Goal: Task Accomplishment & Management: Use online tool/utility

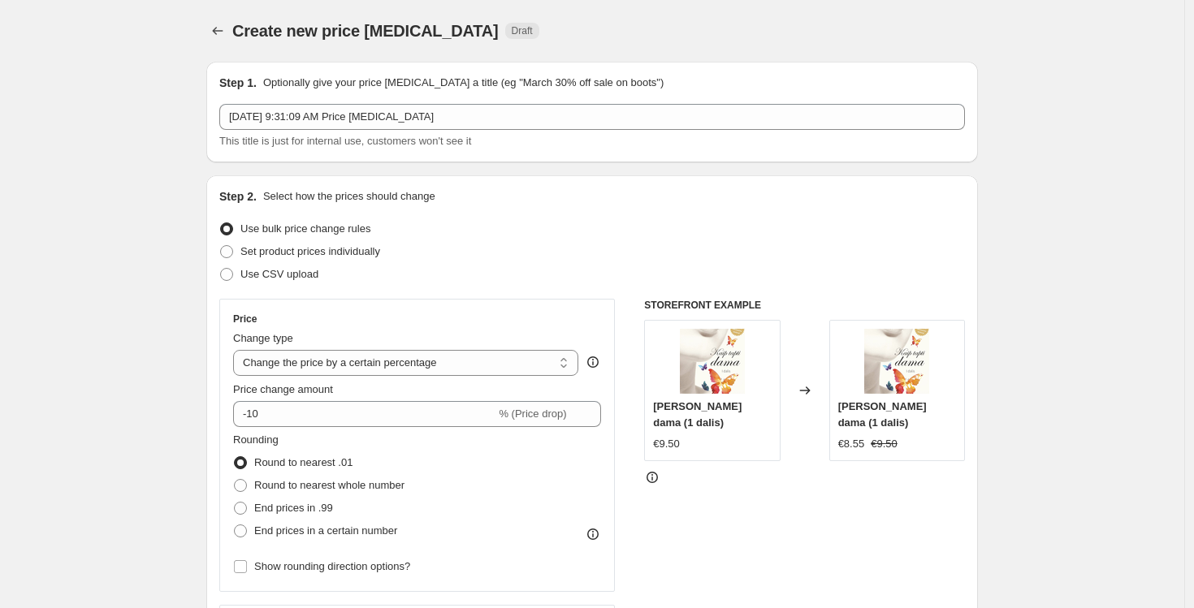
select select "percentage"
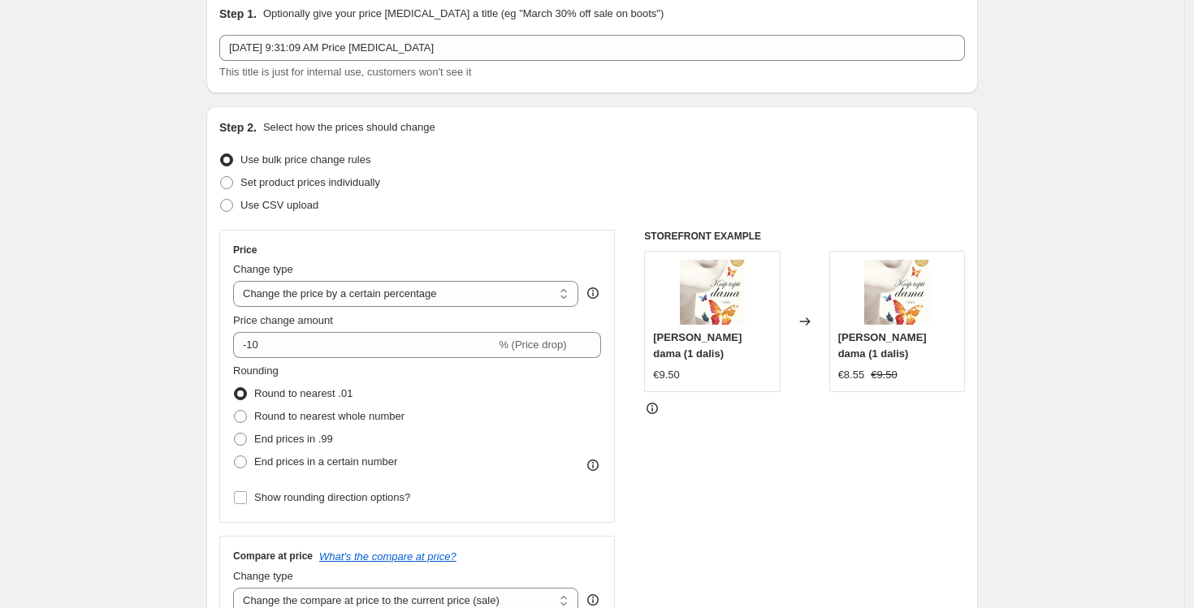
scroll to position [83, 0]
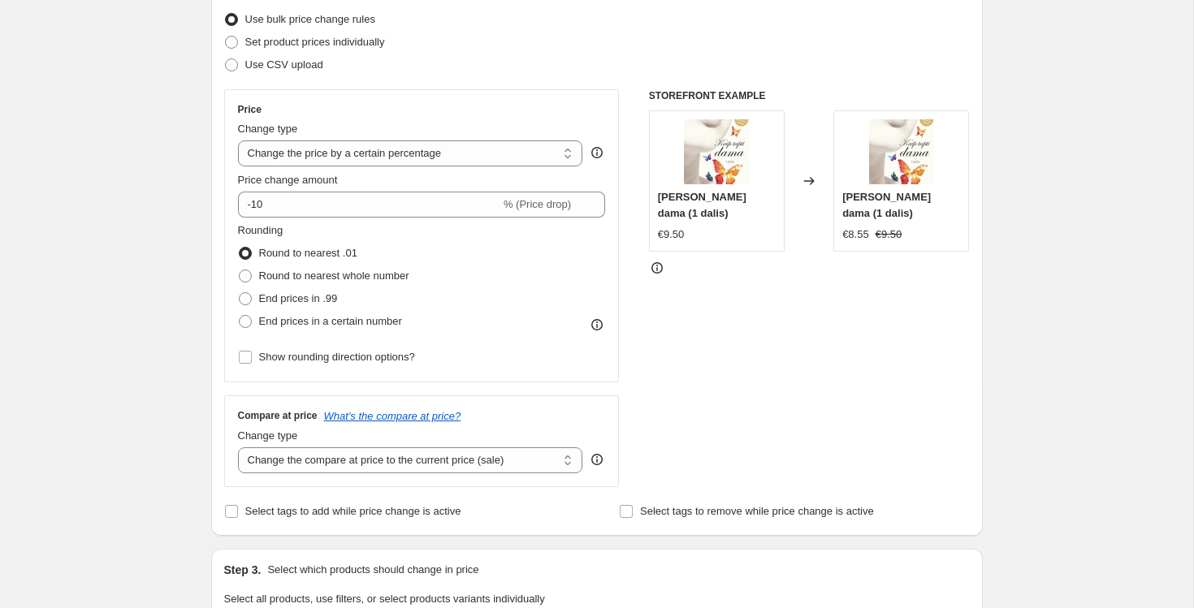
scroll to position [310, 0]
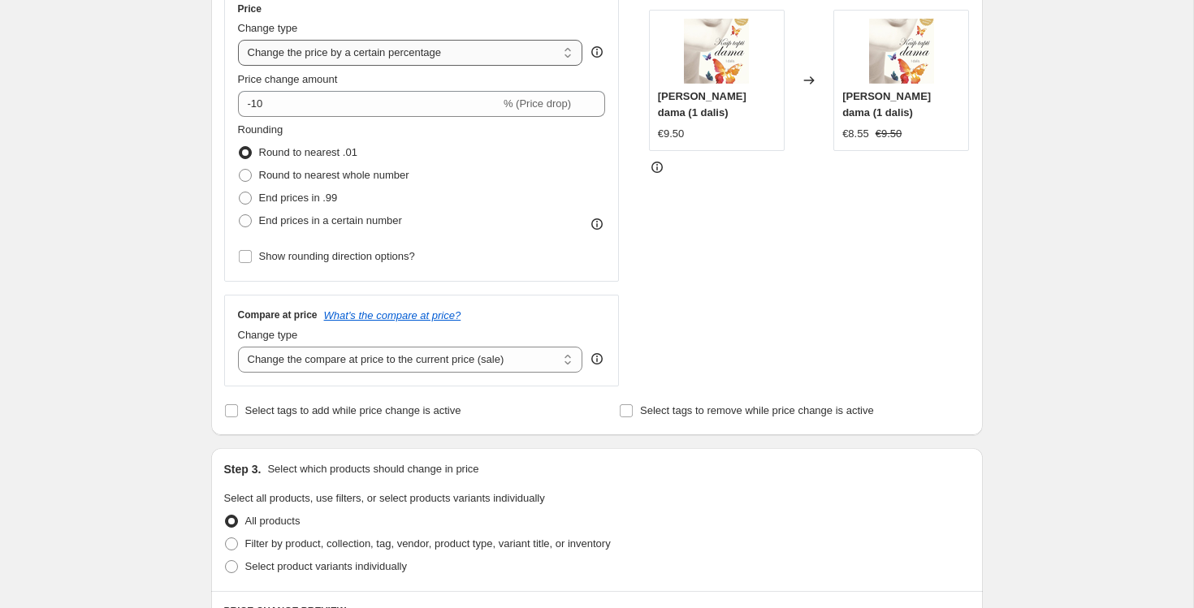
click at [346, 54] on select "Change the price to a certain amount Change the price by a certain amount Chang…" at bounding box center [410, 53] width 345 height 26
select select "by"
click at [238, 40] on select "Change the price to a certain amount Change the price by a certain amount Chang…" at bounding box center [410, 53] width 345 height 26
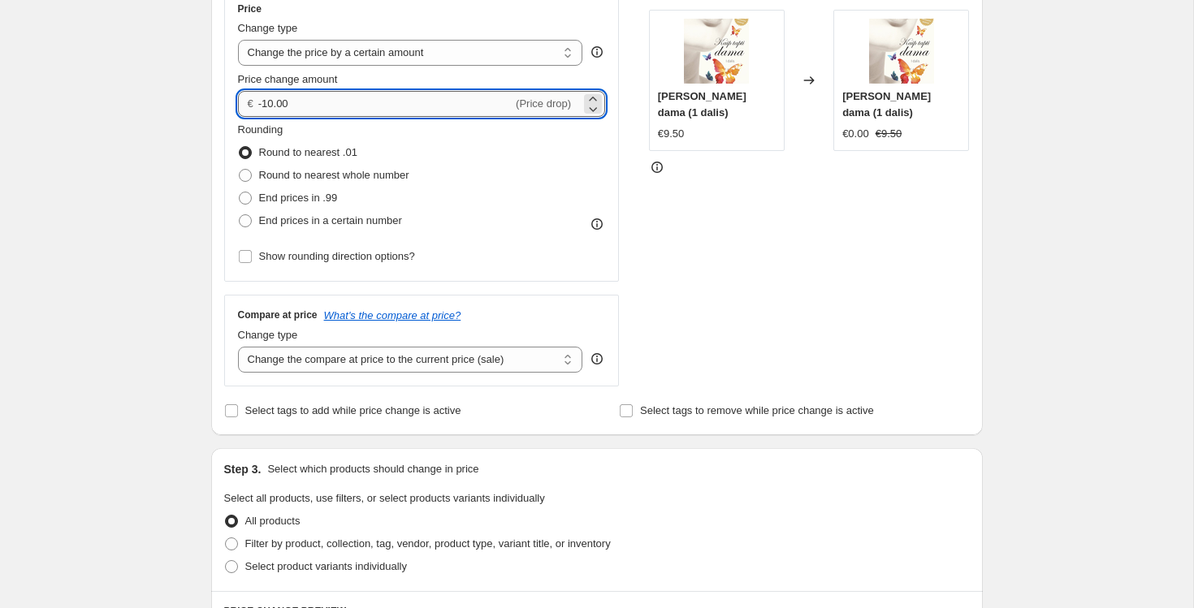
click at [339, 102] on input "-10.00" at bounding box center [385, 104] width 254 height 26
type input "15.00"
click at [133, 151] on div "Create new price [MEDICAL_DATA]. This page is ready Create new price [MEDICAL_D…" at bounding box center [596, 501] width 1193 height 1623
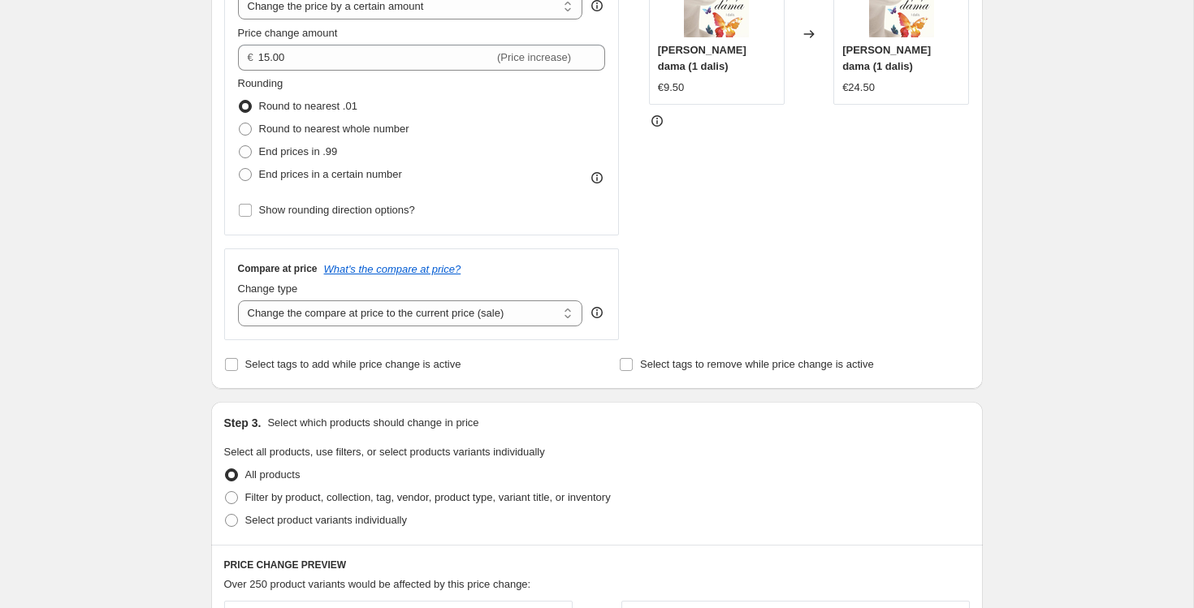
scroll to position [368, 0]
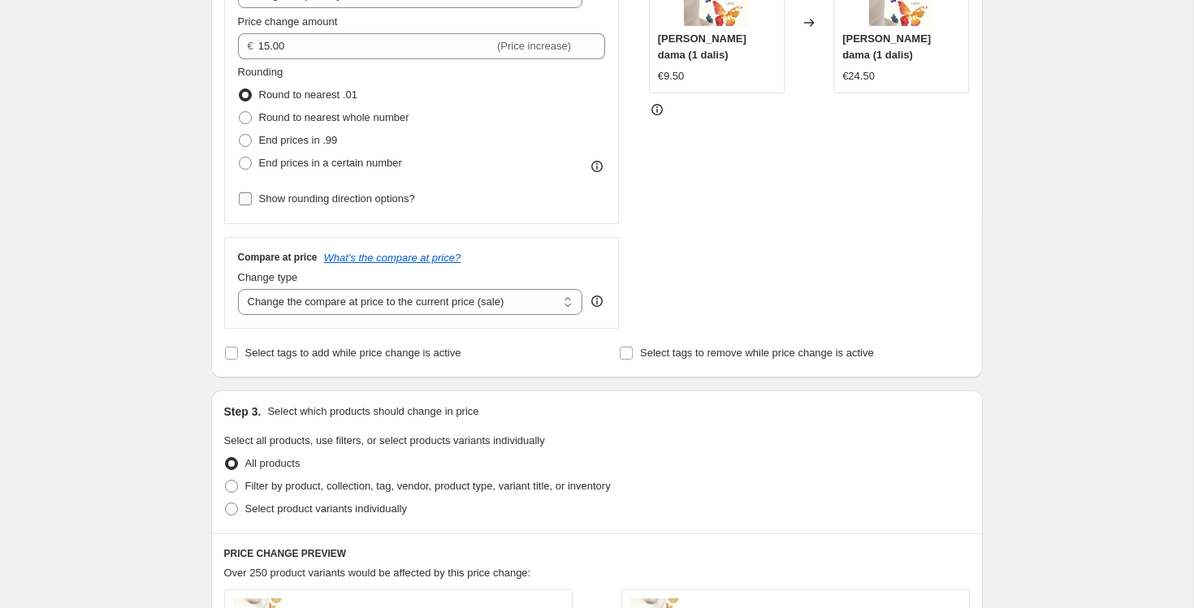
click at [245, 199] on input "Show rounding direction options?" at bounding box center [245, 198] width 13 height 13
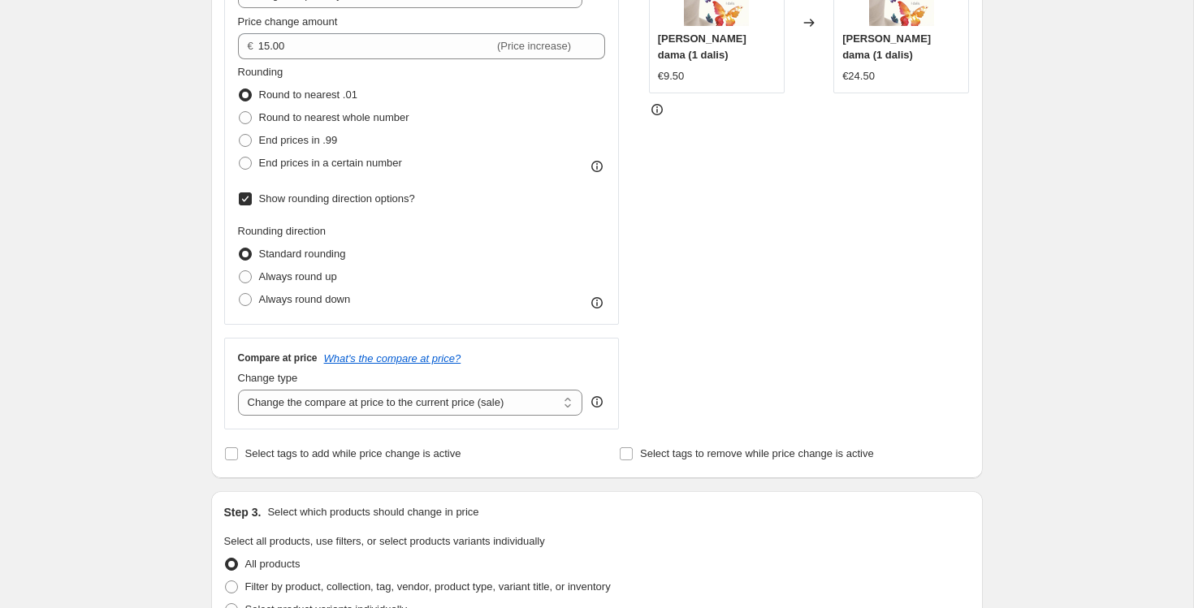
click at [245, 199] on input "Show rounding direction options?" at bounding box center [245, 198] width 13 height 13
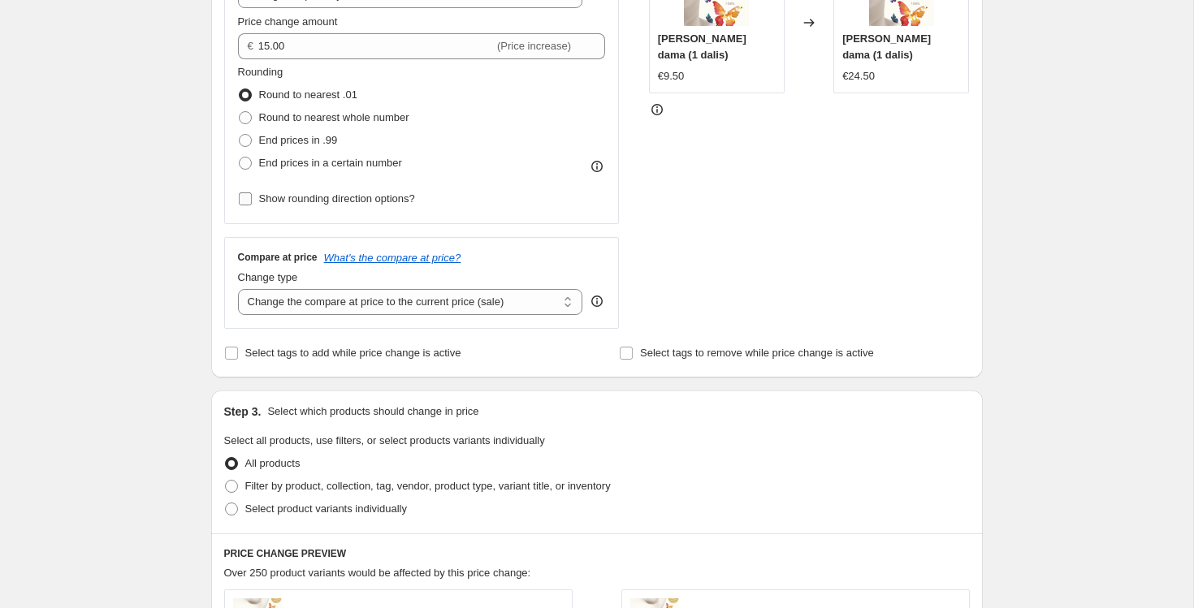
click at [245, 199] on input "Show rounding direction options?" at bounding box center [245, 198] width 13 height 13
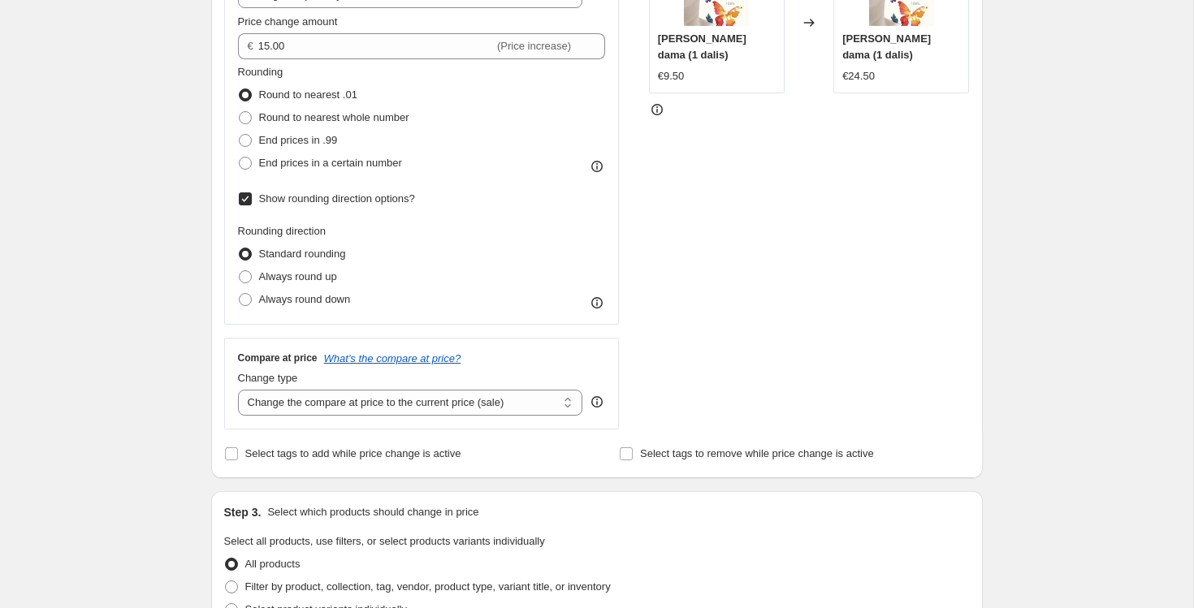
click at [245, 199] on input "Show rounding direction options?" at bounding box center [245, 198] width 13 height 13
checkbox input "false"
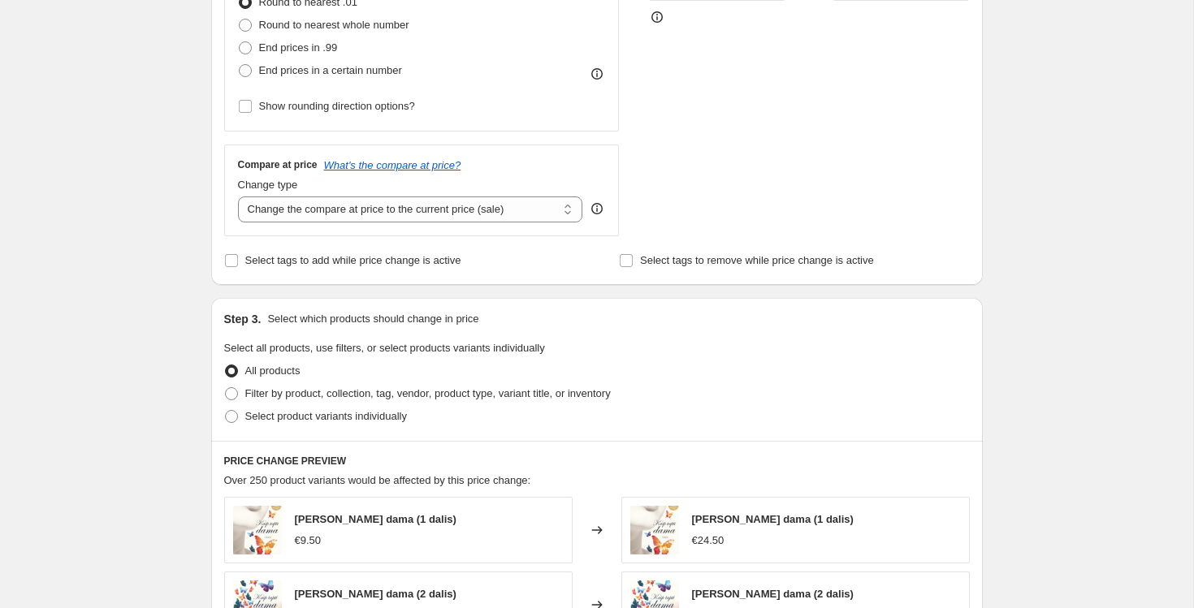
scroll to position [461, 0]
click at [304, 217] on select "Change the compare at price to the current price (sale) Change the compare at p…" at bounding box center [410, 209] width 345 height 26
select select "no_change"
click at [238, 196] on select "Change the compare at price to the current price (sale) Change the compare at p…" at bounding box center [410, 209] width 345 height 26
click at [231, 260] on input "Select tags to add while price change is active" at bounding box center [231, 259] width 13 height 13
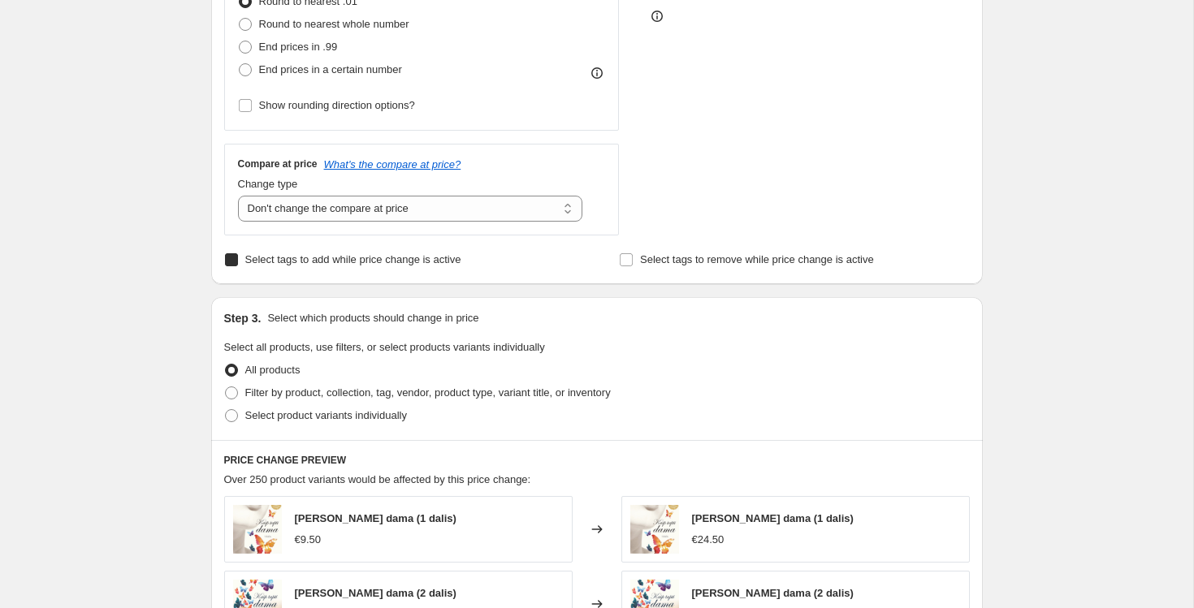
checkbox input "true"
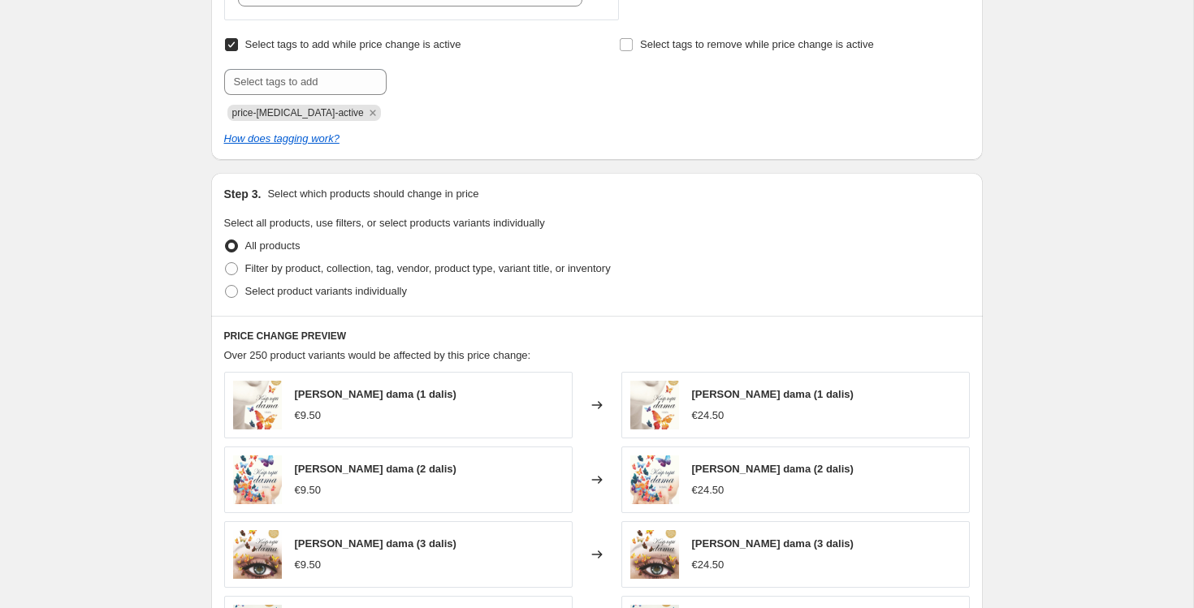
scroll to position [678, 0]
click at [232, 267] on span at bounding box center [231, 267] width 13 height 13
click at [226, 262] on input "Filter by product, collection, tag, vendor, product type, variant title, or inv…" at bounding box center [225, 261] width 1 height 1
radio input "true"
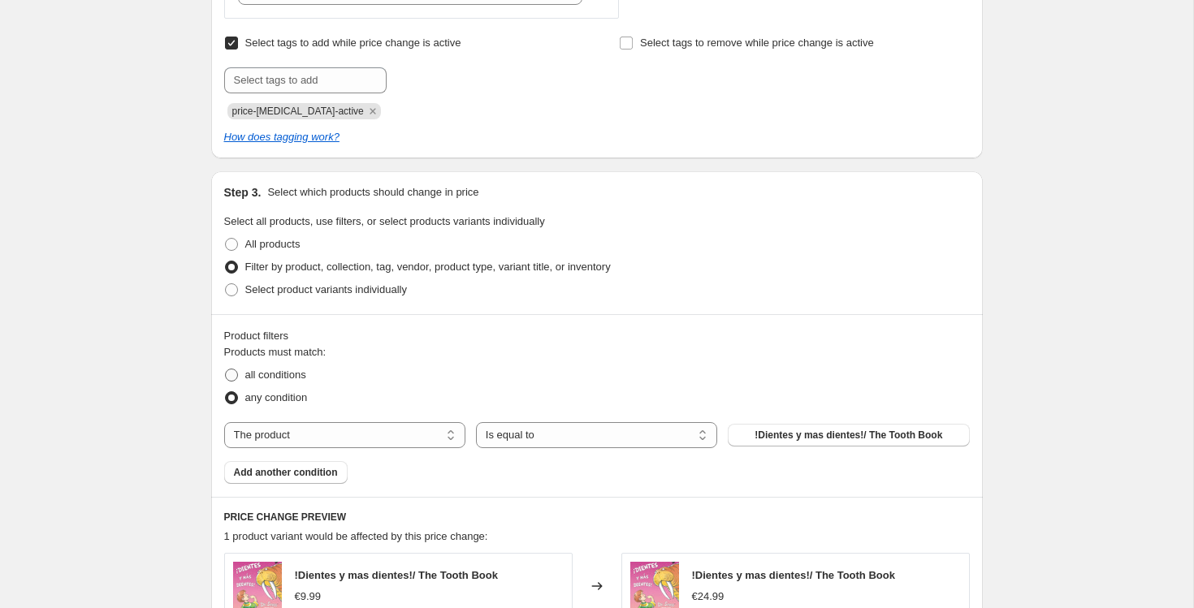
click at [257, 379] on span "all conditions" at bounding box center [275, 375] width 61 height 12
click at [226, 370] on input "all conditions" at bounding box center [225, 369] width 1 height 1
radio input "true"
click at [517, 440] on select "Is equal to Is not equal to" at bounding box center [596, 435] width 241 height 26
click at [398, 433] on select "The product The product's collection The product's tag The product's vendor The…" at bounding box center [344, 435] width 241 height 26
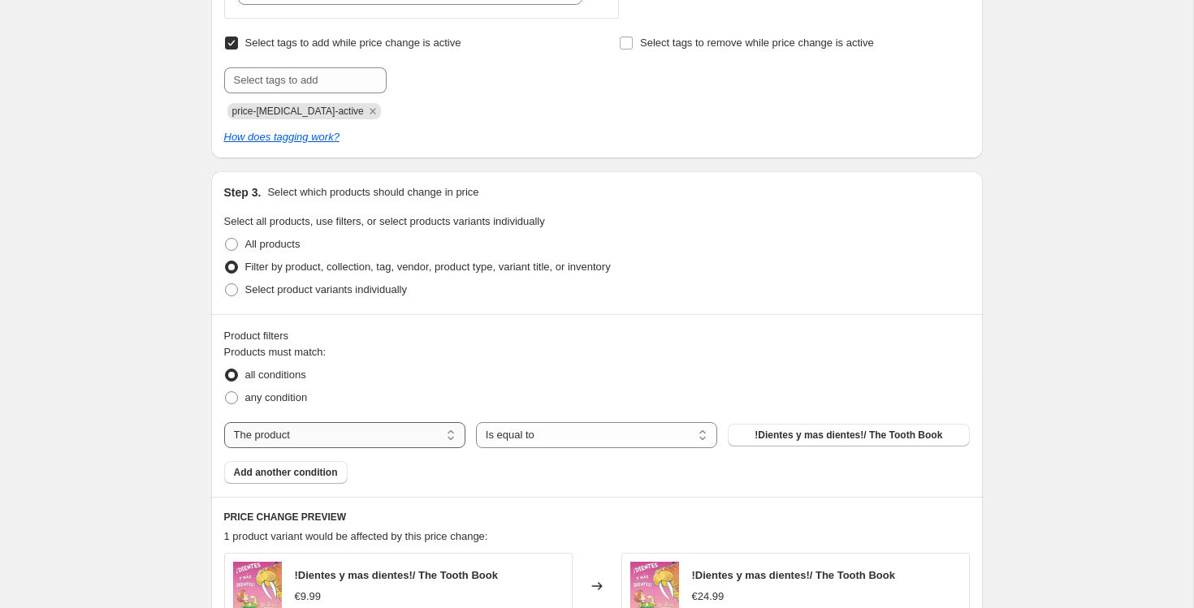
select select "tag"
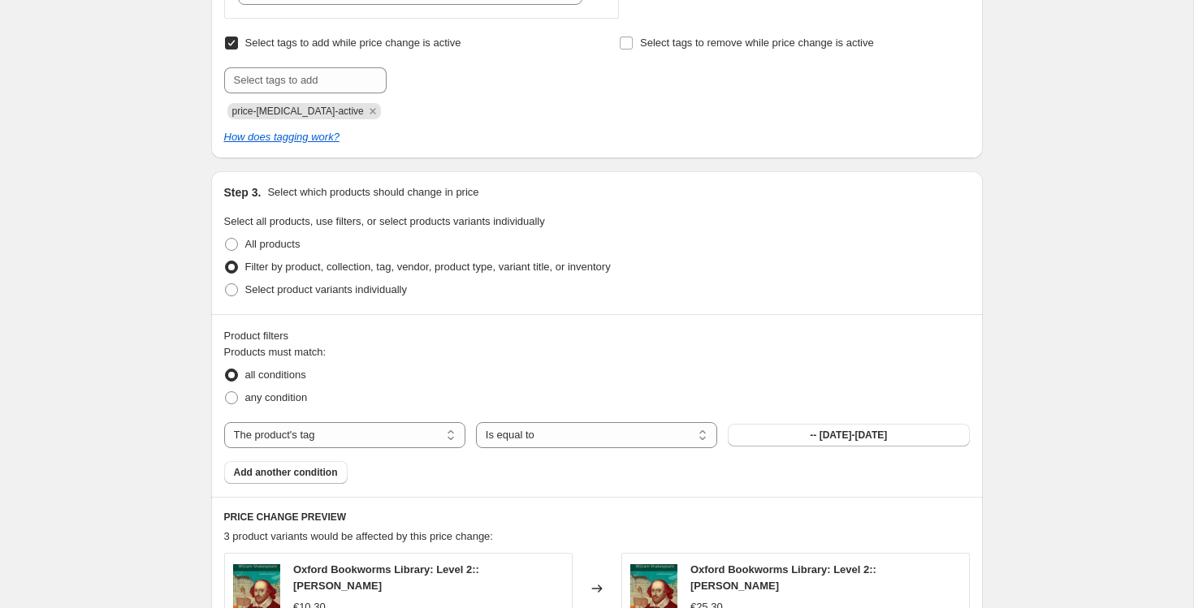
click at [321, 476] on div "Products must match: all conditions any condition The product The product's col…" at bounding box center [597, 414] width 746 height 140
click at [321, 475] on span "Add another condition" at bounding box center [286, 472] width 104 height 13
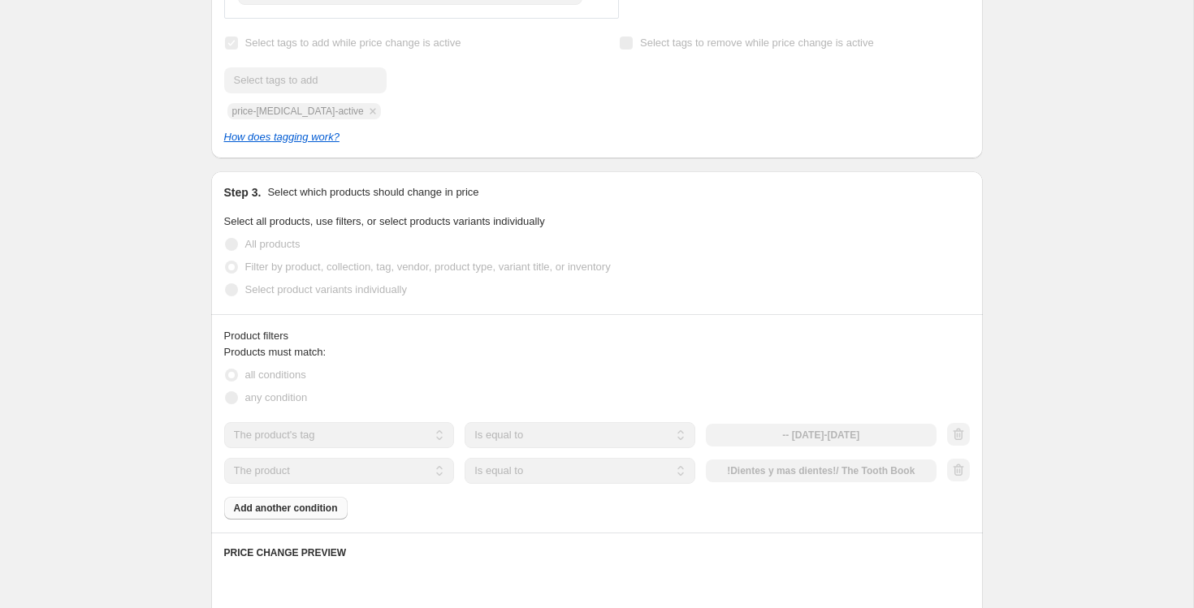
click at [334, 469] on select "The product The product's collection The product's tag The product's vendor The…" at bounding box center [339, 471] width 231 height 26
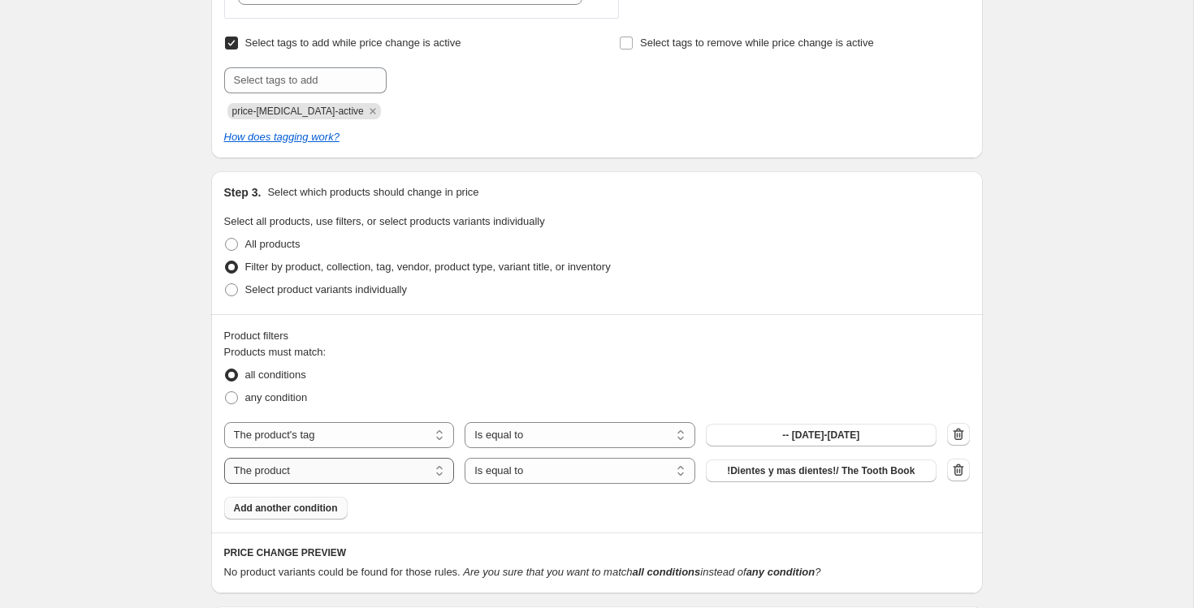
select select "tag"
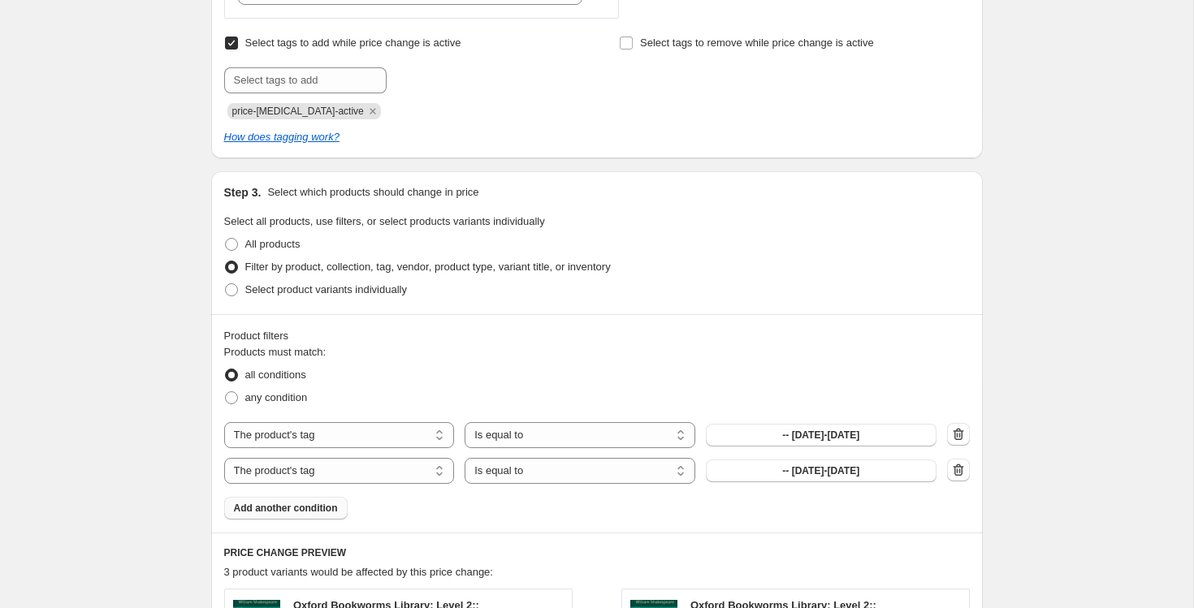
click at [818, 431] on span "-- [DATE]-[DATE]" at bounding box center [820, 435] width 77 height 13
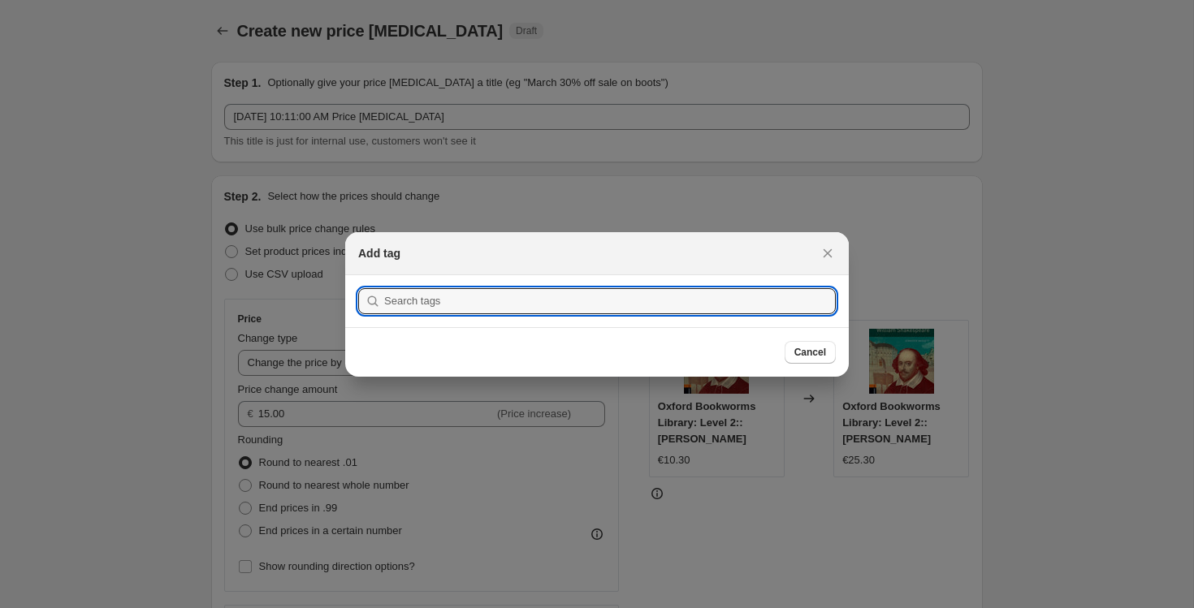
scroll to position [0, 0]
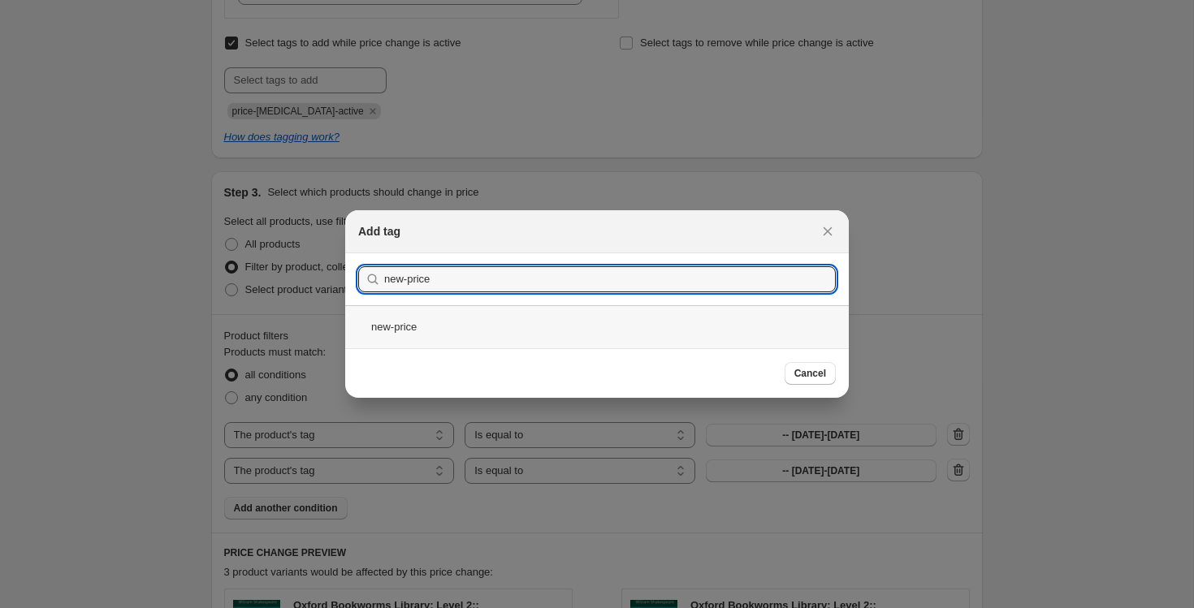
type input "new-price"
click at [599, 327] on div "new-price" at bounding box center [597, 326] width 504 height 43
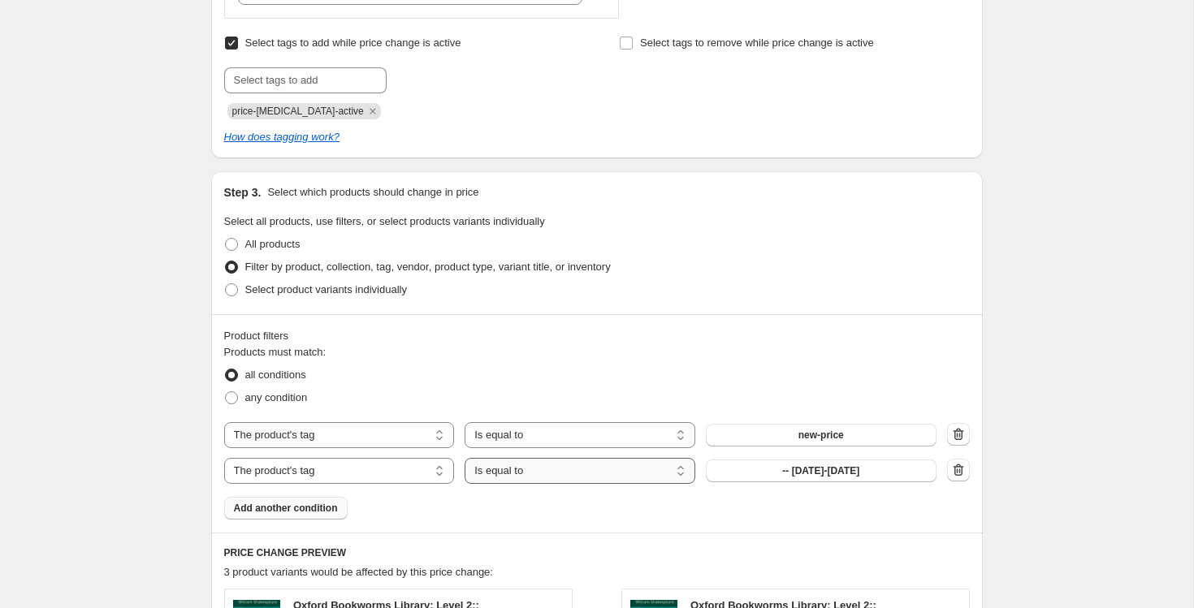
click at [570, 465] on select "Is equal to Is not equal to" at bounding box center [580, 471] width 231 height 26
select select "not_equal"
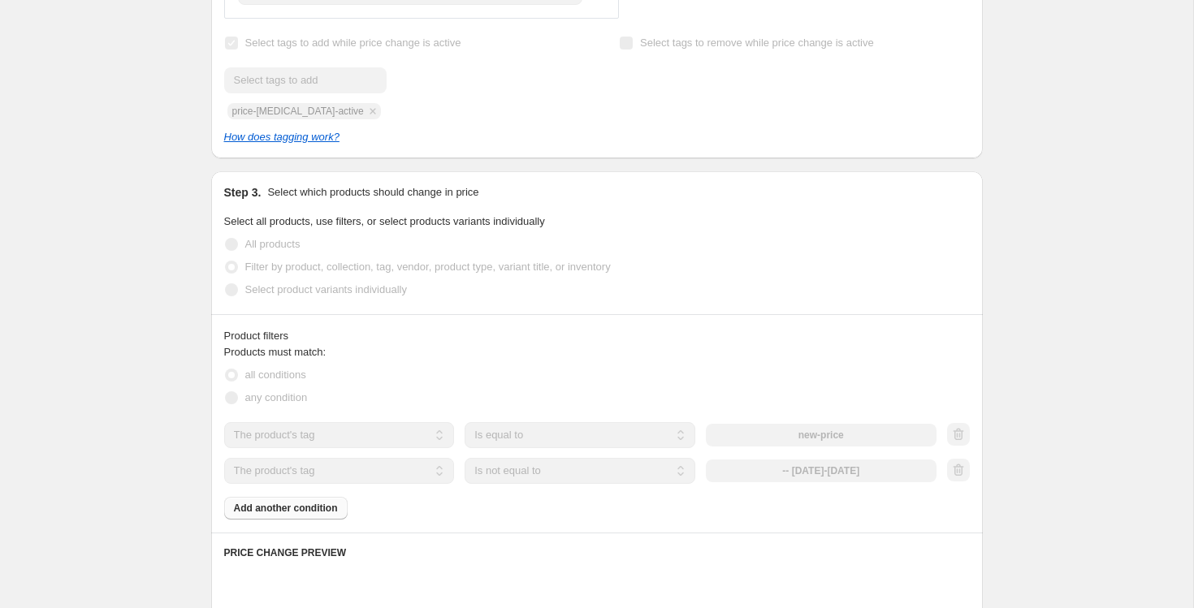
click at [843, 461] on div "-- [DATE]-[DATE]" at bounding box center [821, 471] width 231 height 23
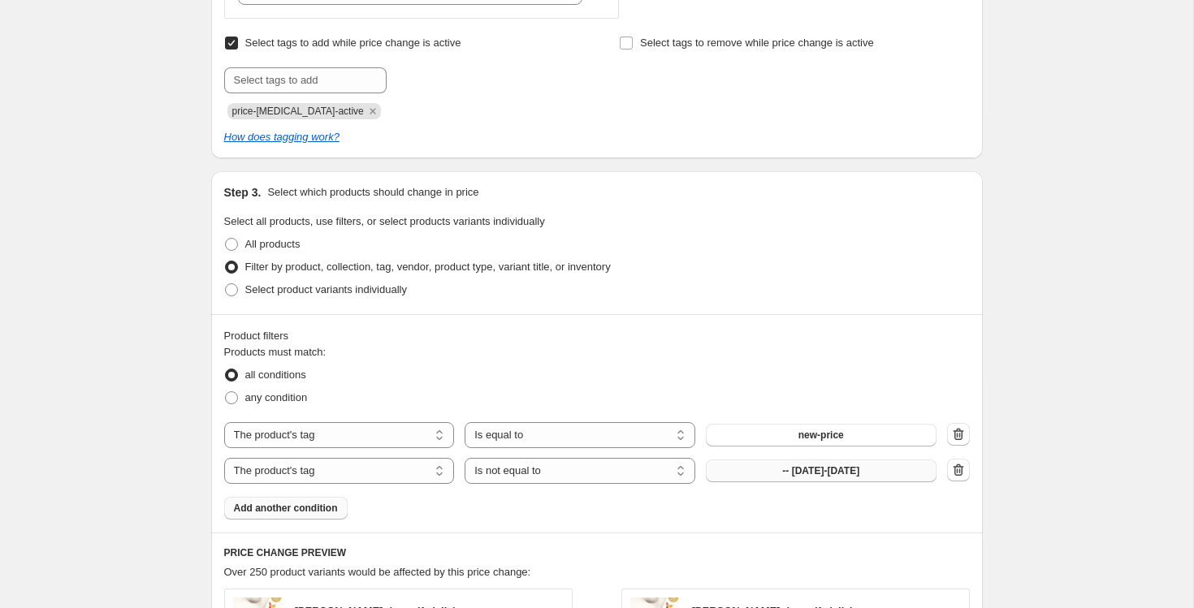
click at [833, 468] on span "-- [DATE]-[DATE]" at bounding box center [820, 471] width 77 height 13
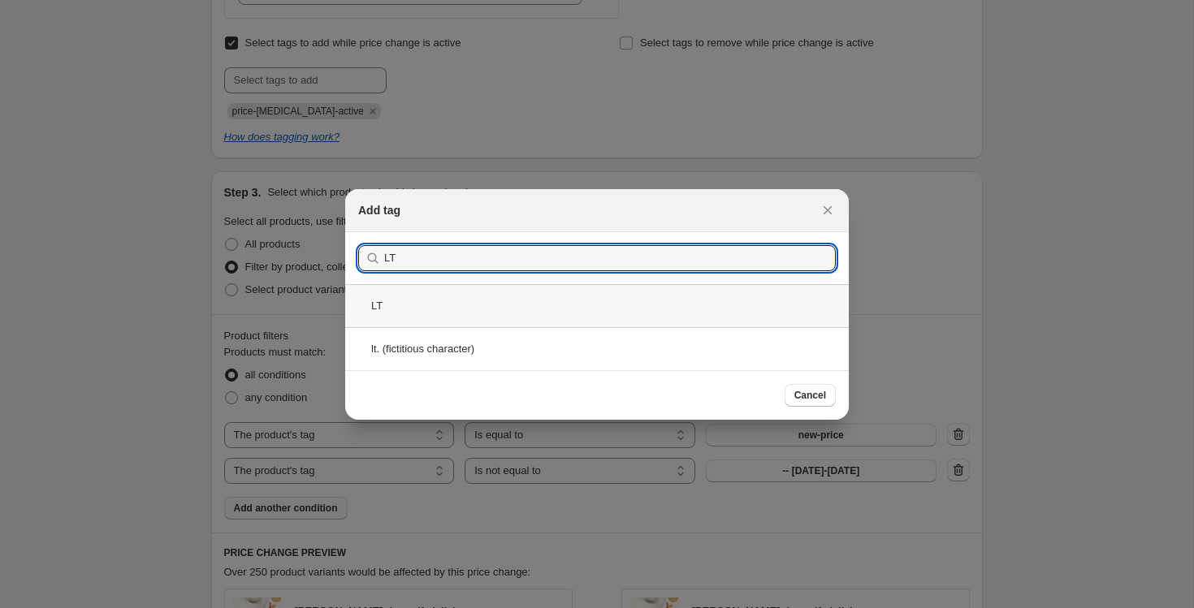
type input "LT"
click at [493, 289] on div "LT" at bounding box center [597, 305] width 504 height 43
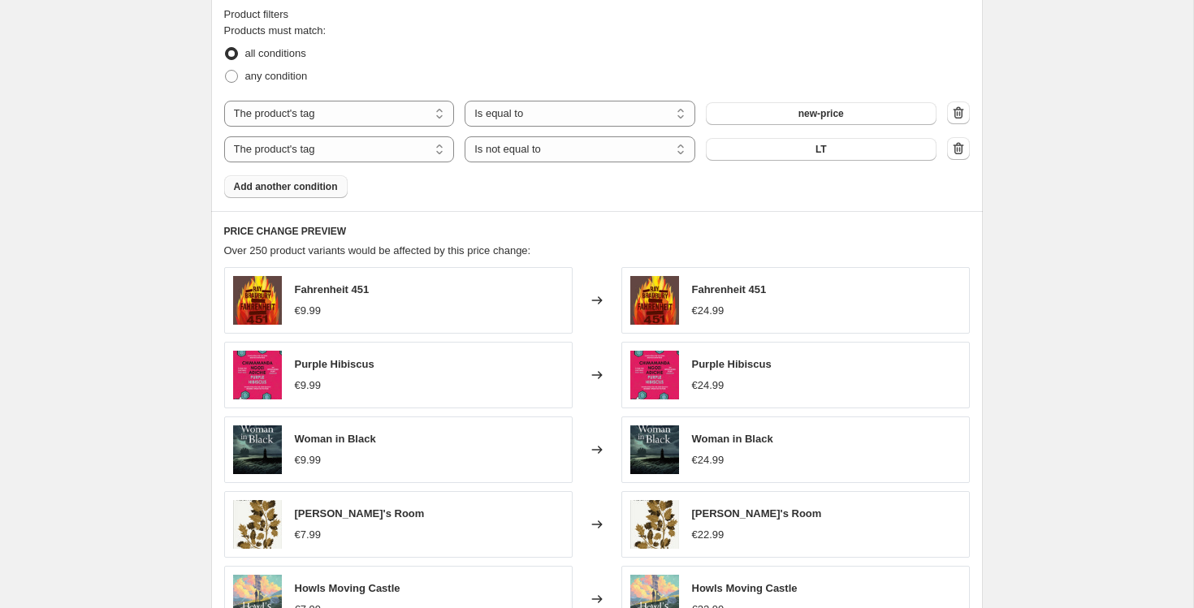
scroll to position [1001, 0]
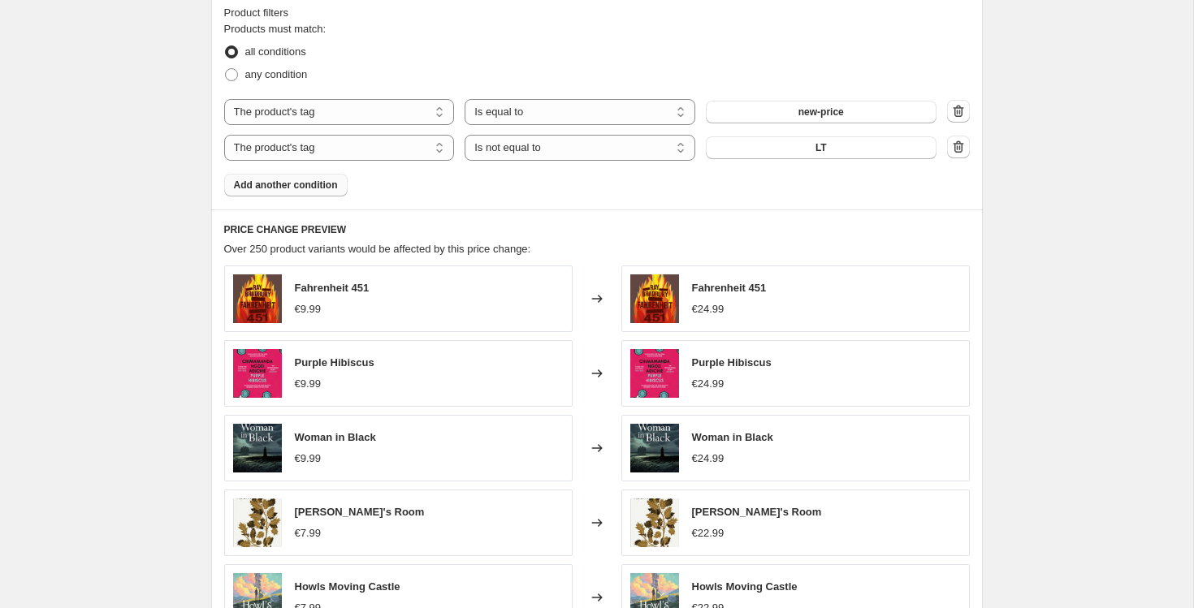
click at [336, 288] on span "Fahrenheit 451" at bounding box center [332, 288] width 75 height 12
copy span "Fahrenheit 451"
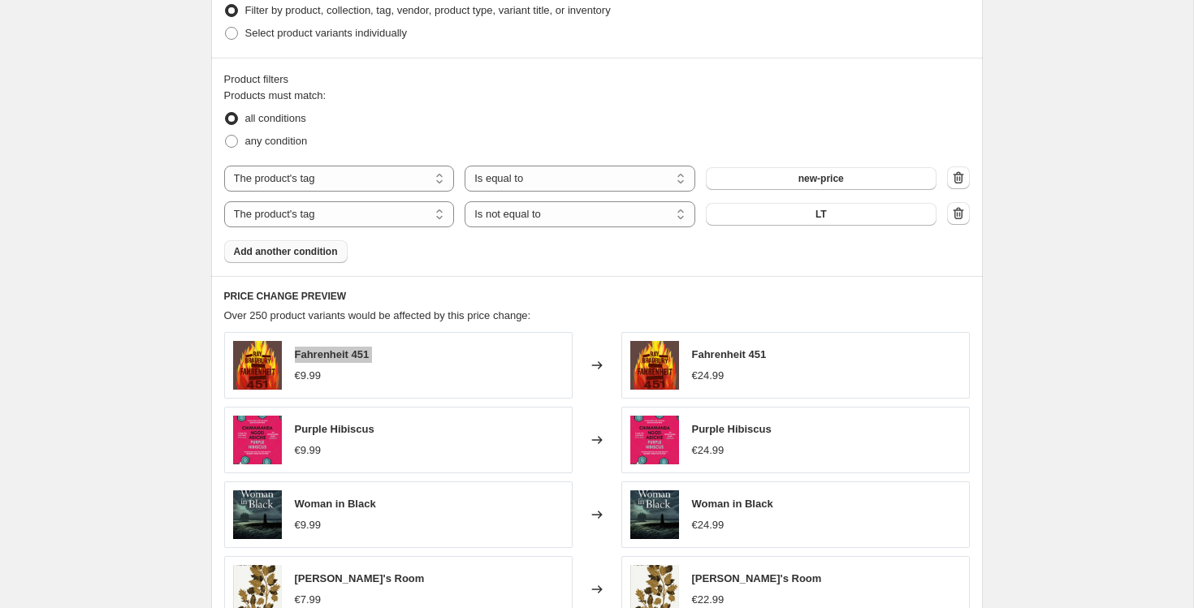
scroll to position [932, 0]
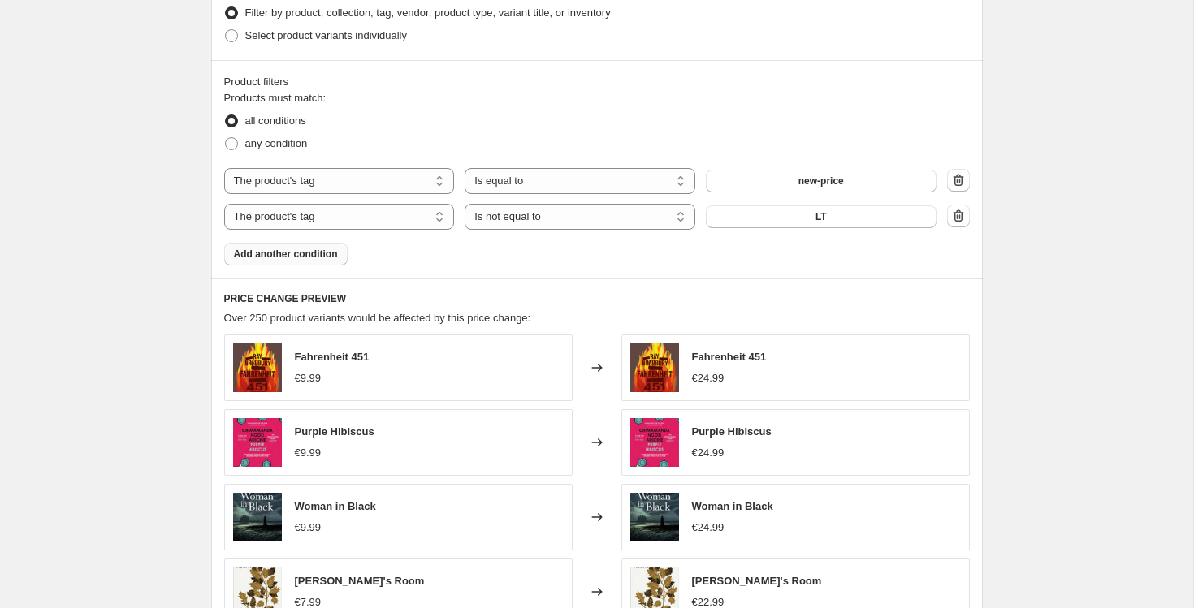
click at [306, 383] on div "€9.99" at bounding box center [308, 378] width 27 height 16
copy div "9.99"
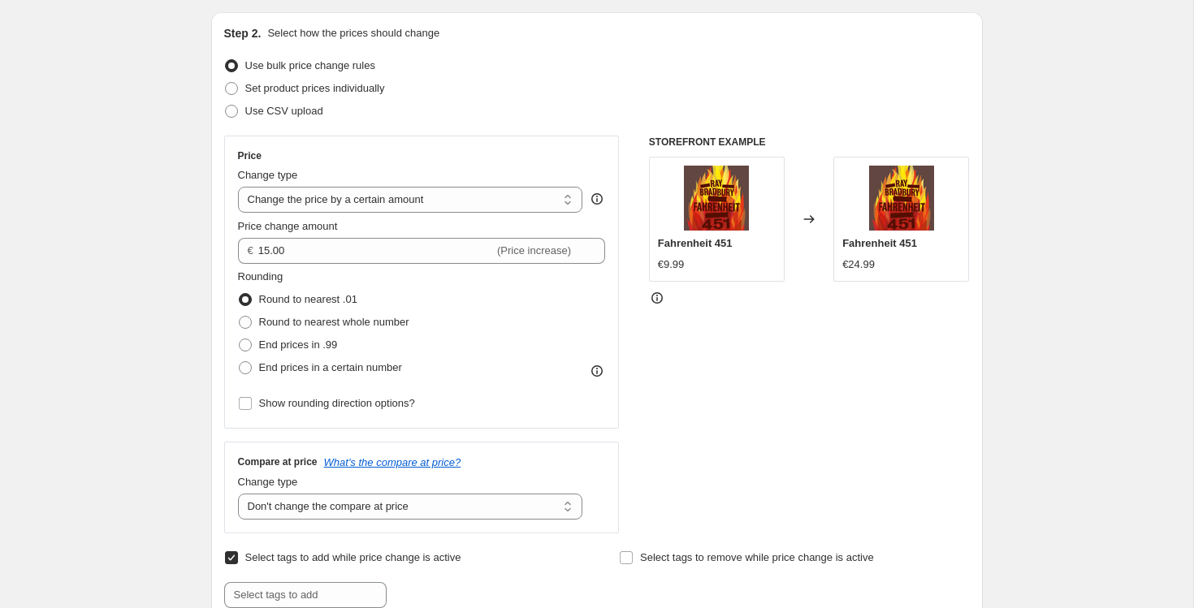
scroll to position [167, 0]
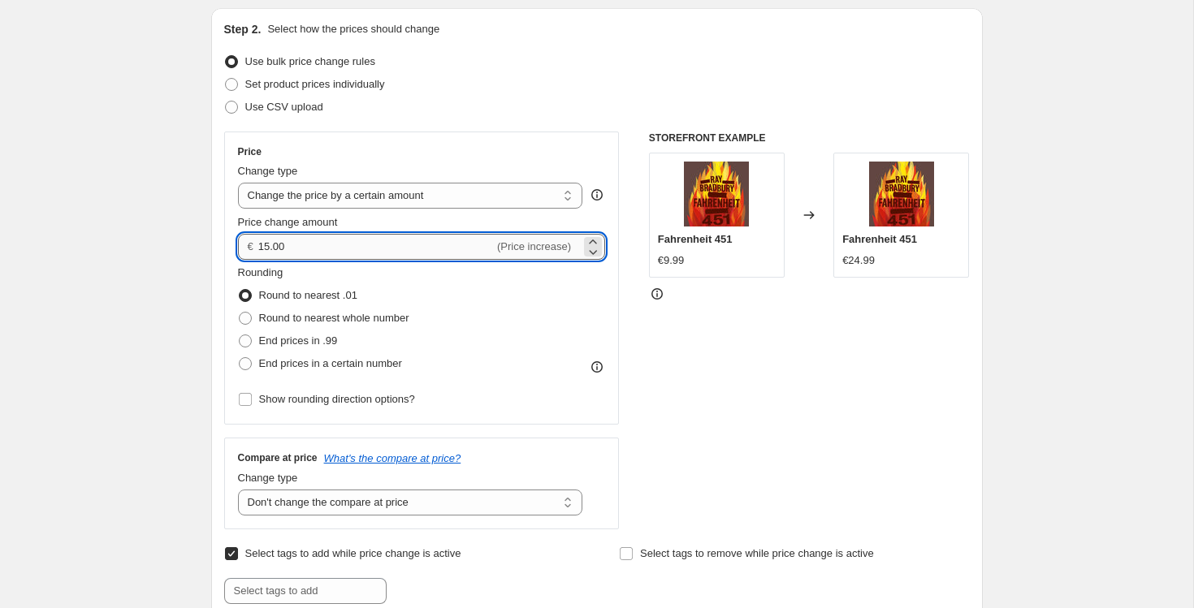
click at [315, 250] on input "15.00" at bounding box center [376, 247] width 236 height 26
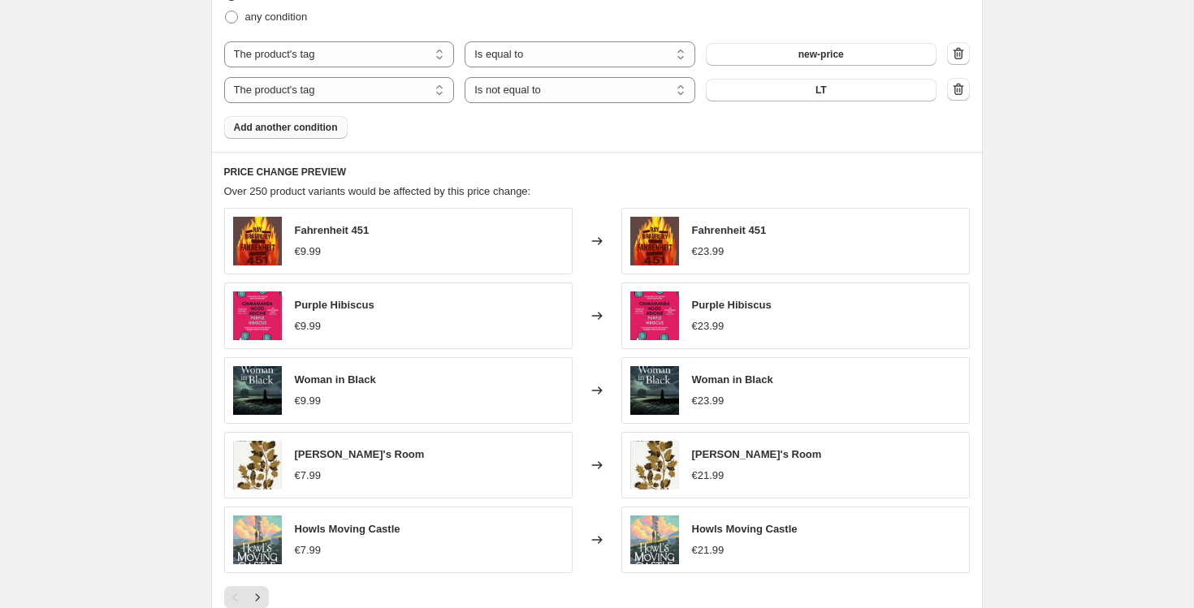
scroll to position [1325, 0]
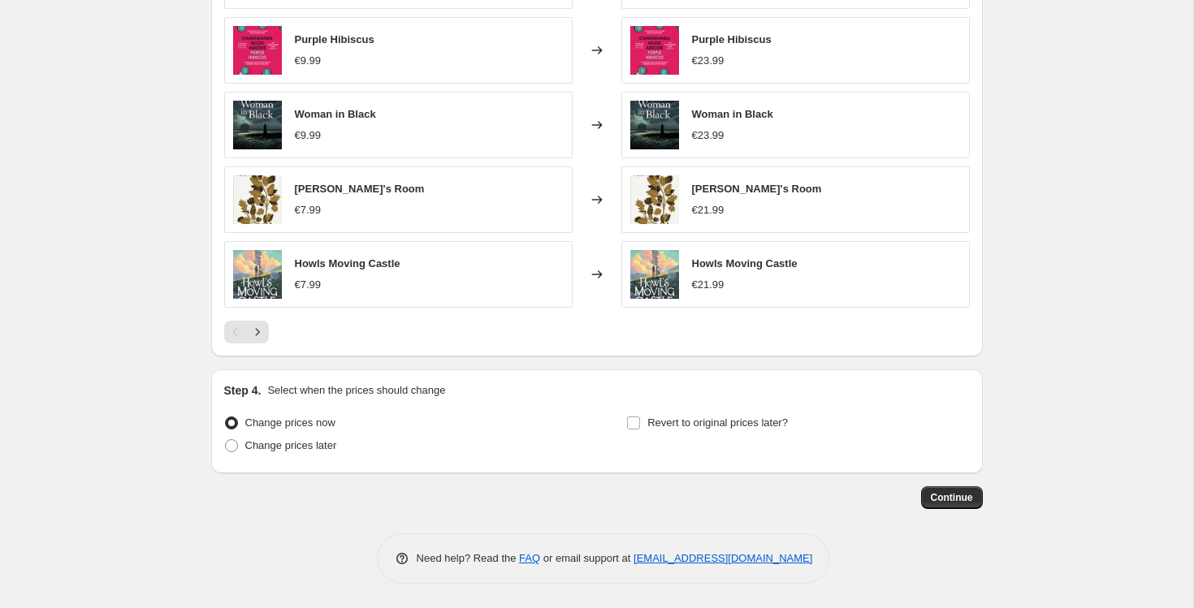
click at [762, 270] on div "Howls Moving Castle" at bounding box center [745, 264] width 106 height 16
copy span "Howls Moving Castle"
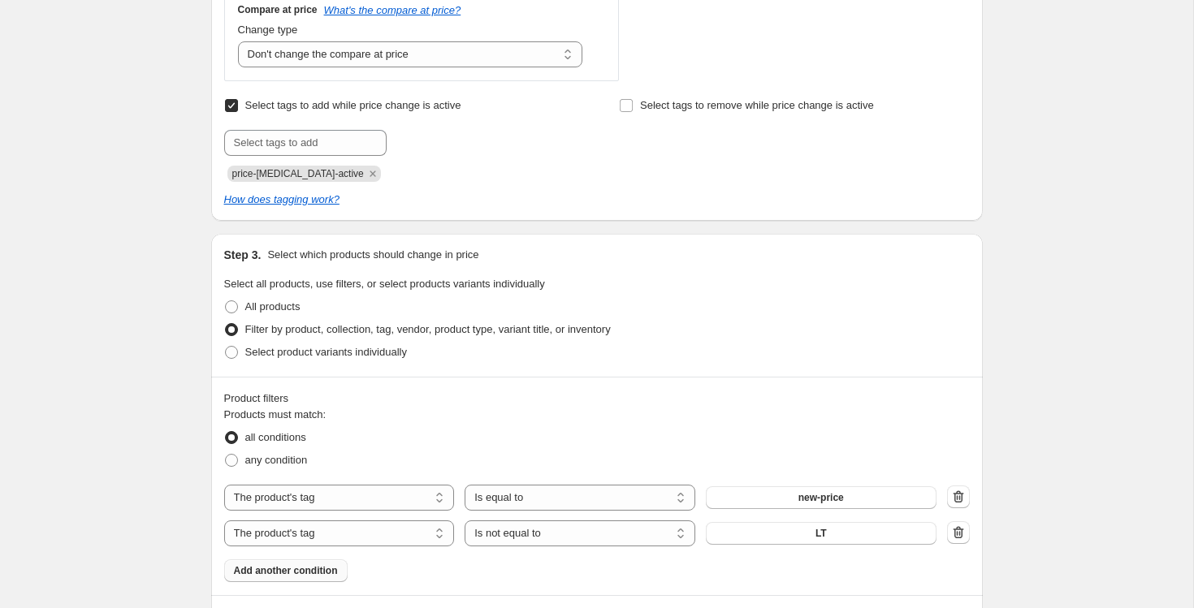
scroll to position [0, 0]
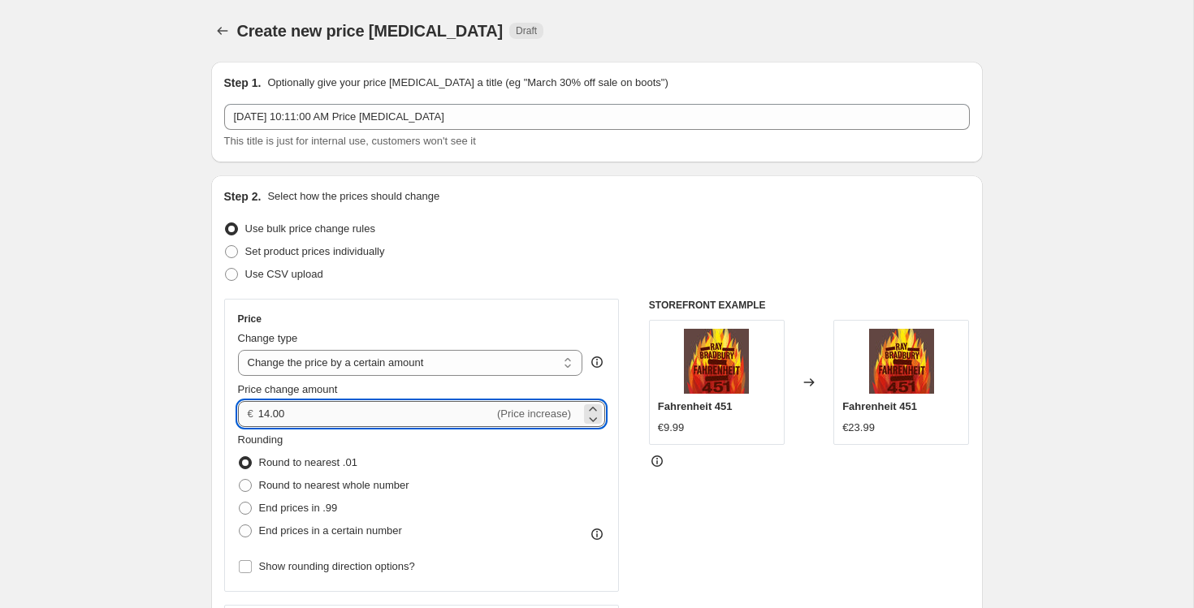
click at [358, 412] on input "14.00" at bounding box center [376, 414] width 236 height 26
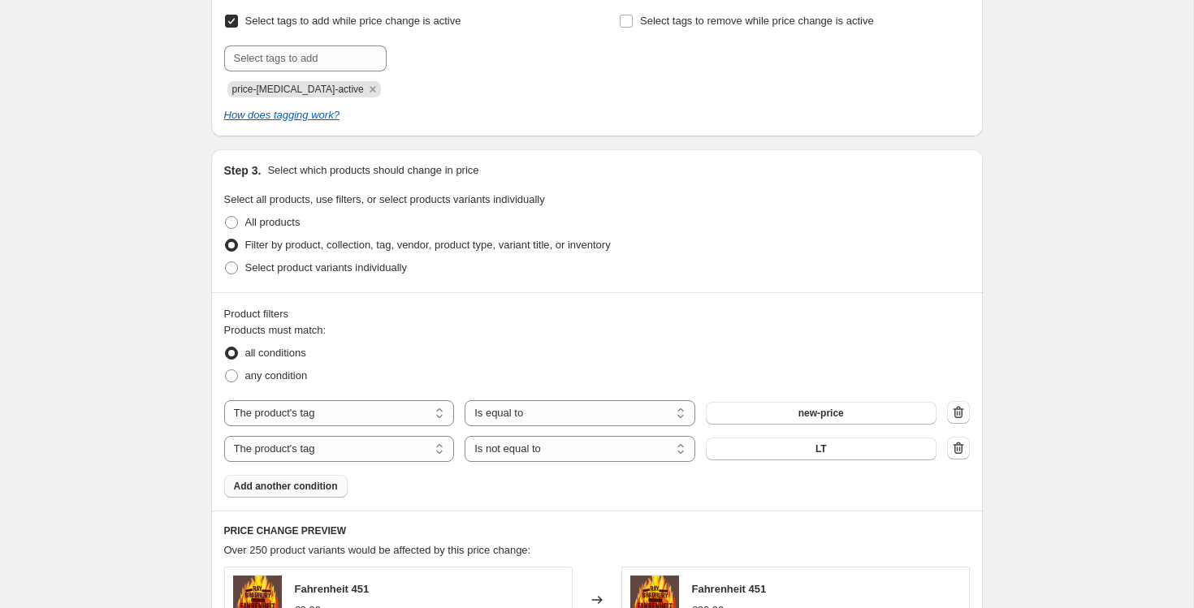
click at [148, 417] on div "Create new price [MEDICAL_DATA]. This page is ready Create new price [MEDICAL_D…" at bounding box center [596, 266] width 1193 height 1933
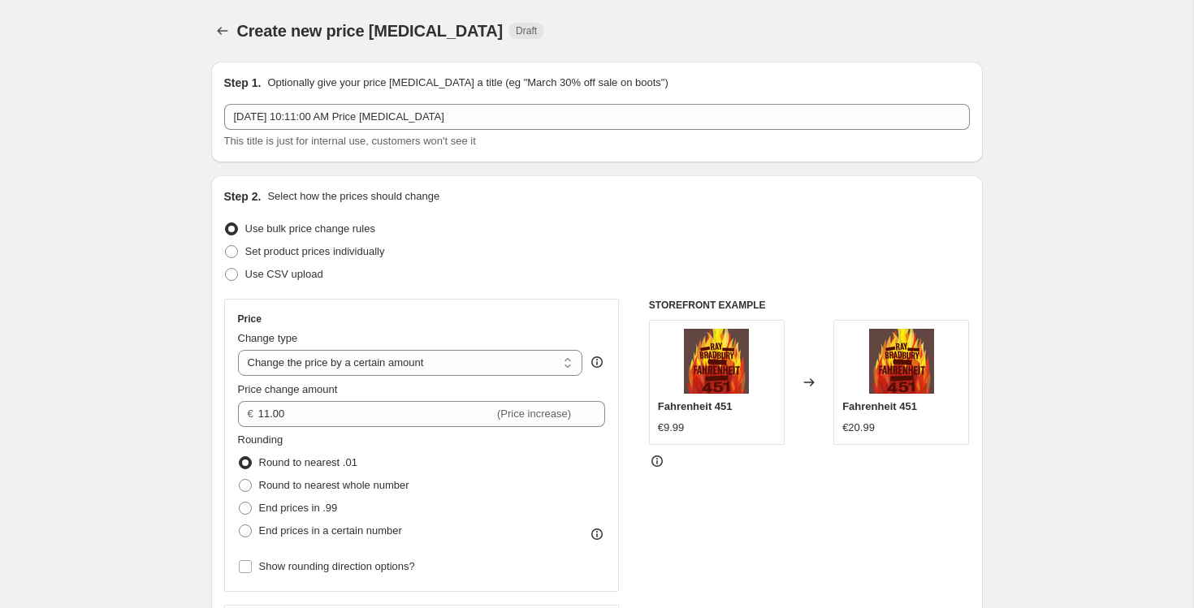
click at [313, 427] on div "Price Change type Change the price to a certain amount Change the price by a ce…" at bounding box center [422, 446] width 368 height 266
click at [326, 412] on input "11.00" at bounding box center [376, 414] width 236 height 26
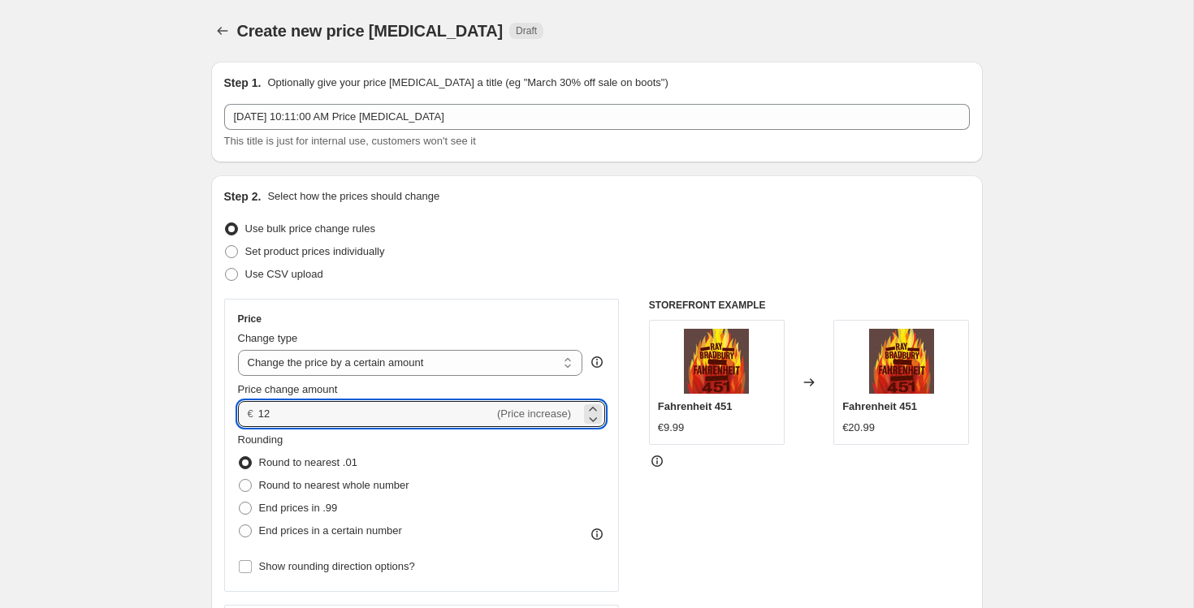
type input "12.00"
click at [299, 410] on input "12.00" at bounding box center [376, 414] width 236 height 26
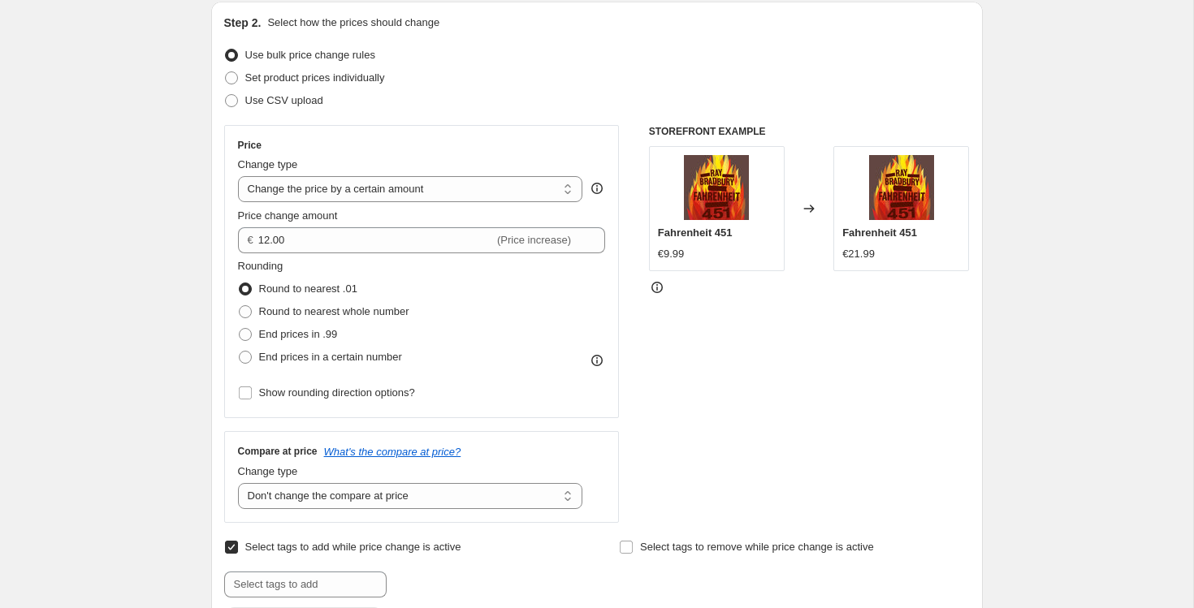
scroll to position [175, 0]
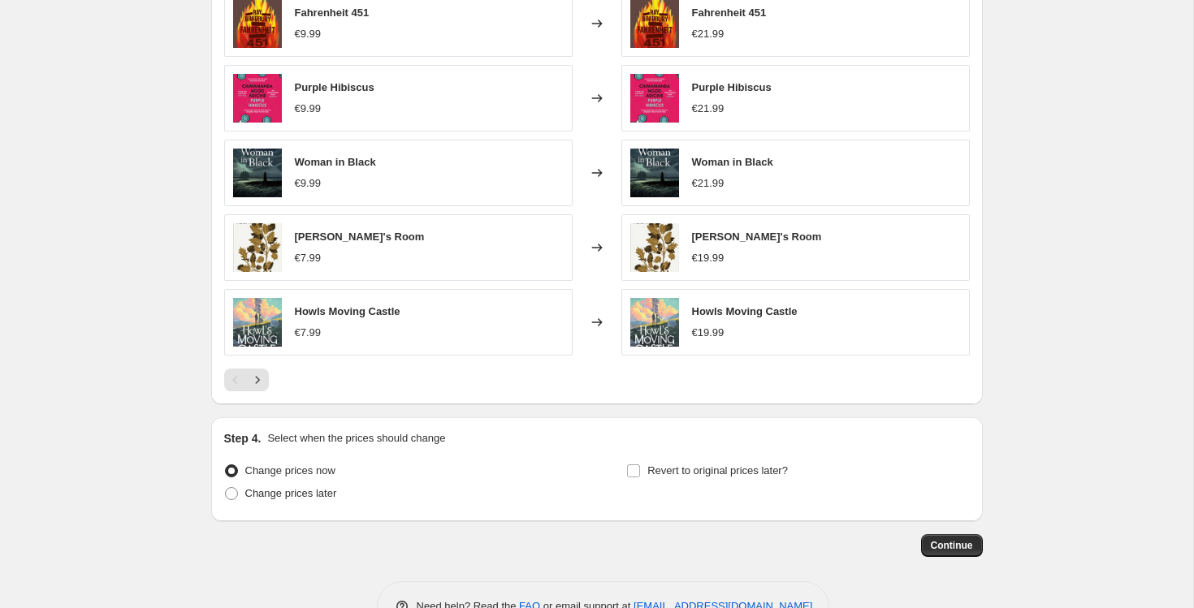
scroll to position [1325, 0]
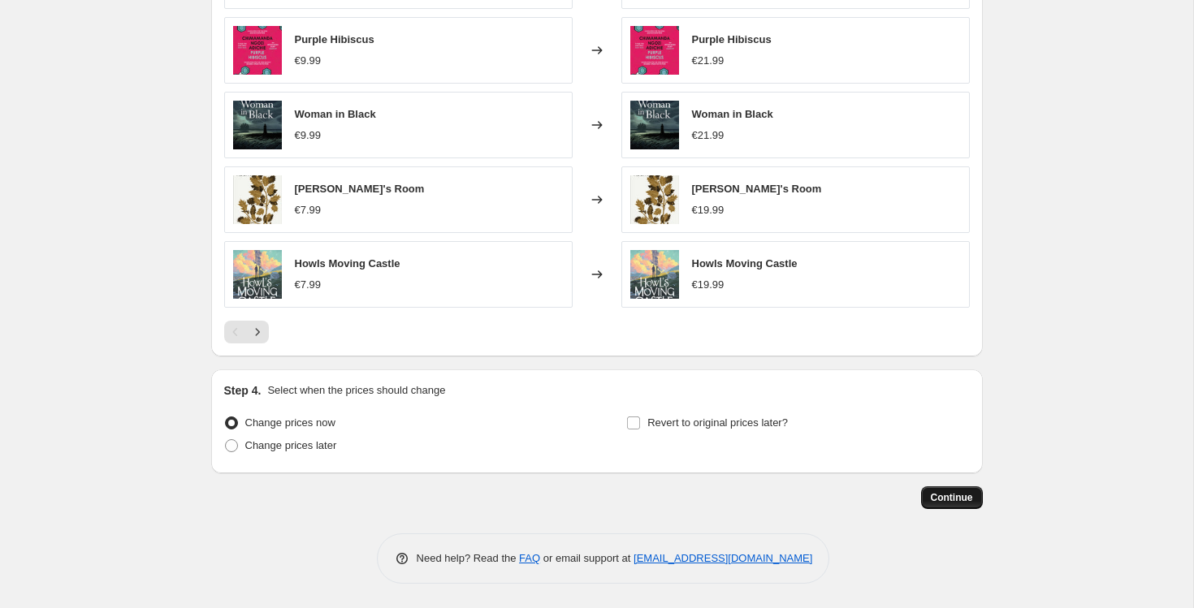
click at [949, 492] on span "Continue" at bounding box center [952, 497] width 42 height 13
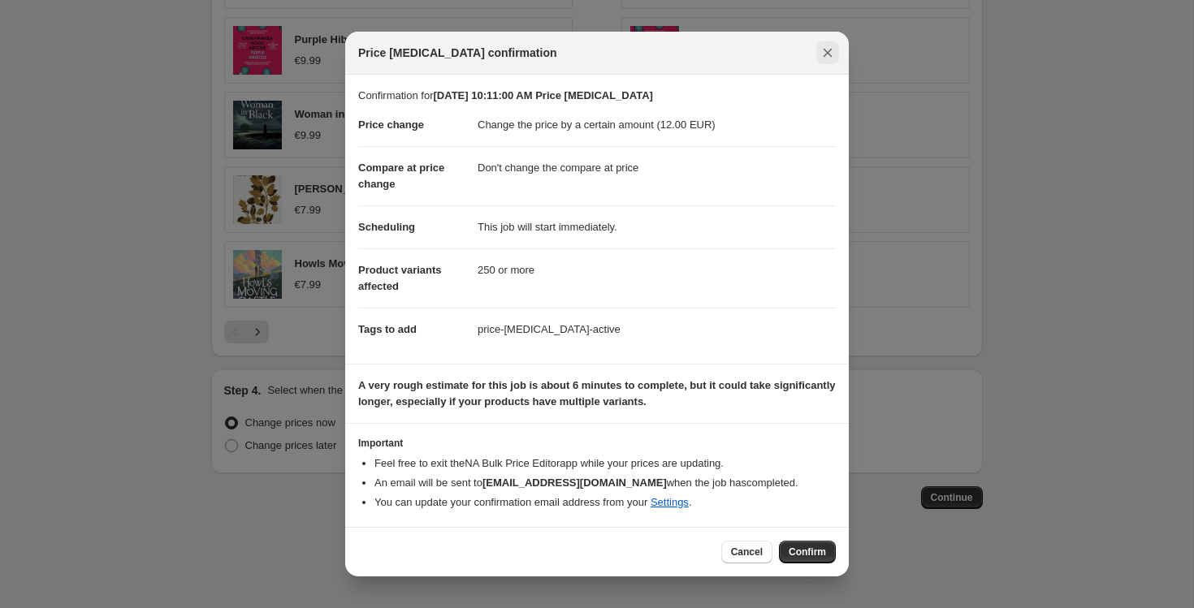
click at [834, 46] on icon "Close" at bounding box center [827, 53] width 16 height 16
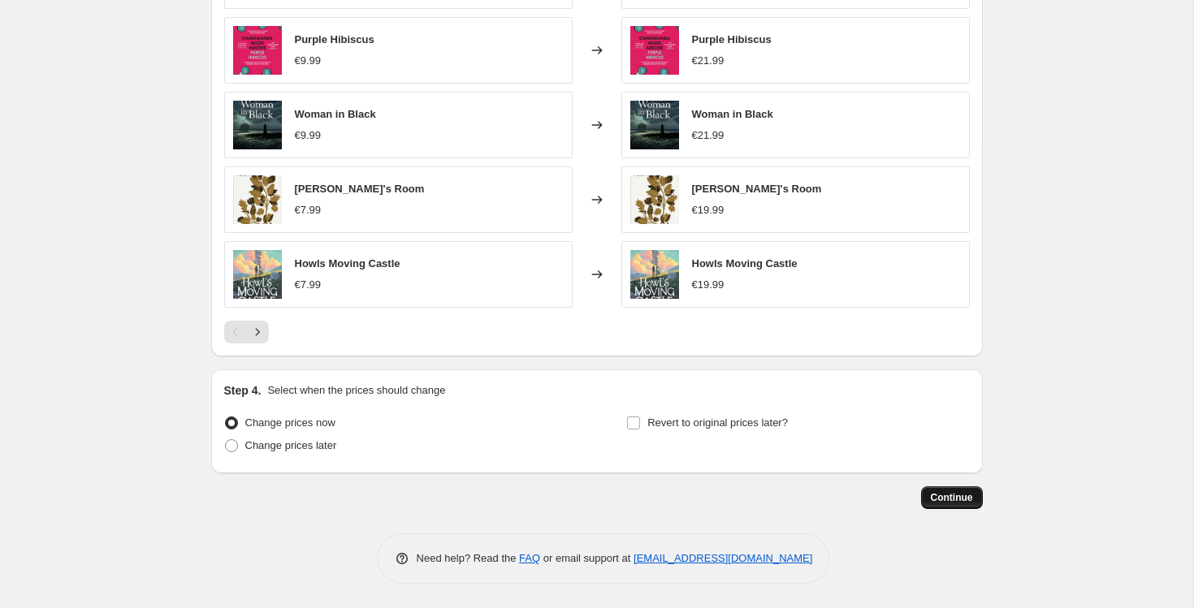
click at [945, 503] on span "Continue" at bounding box center [952, 497] width 42 height 13
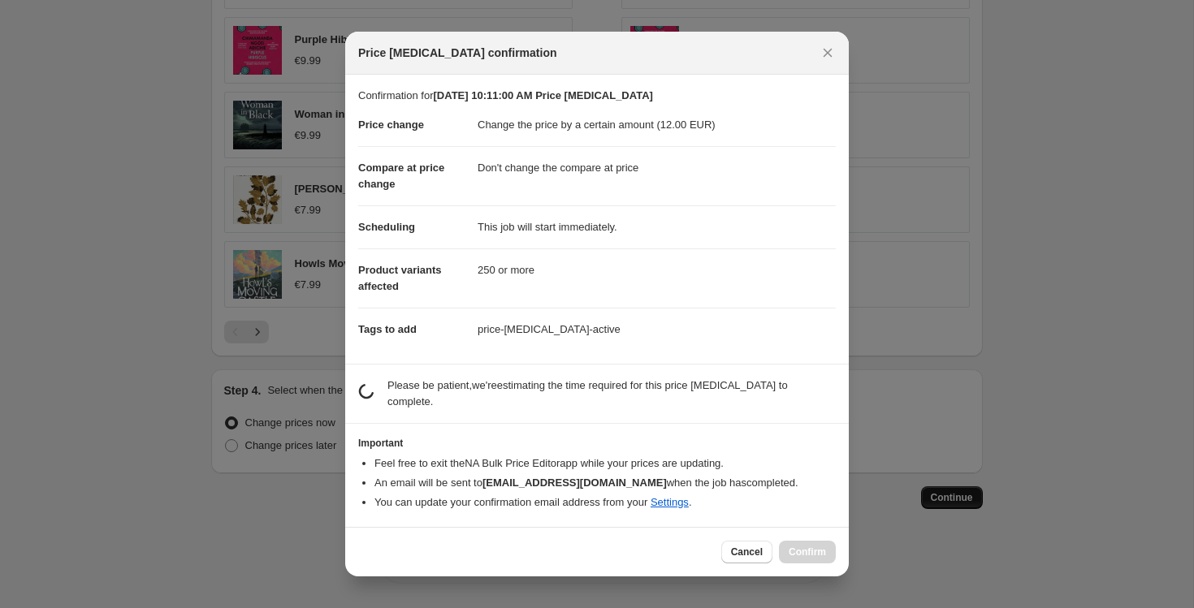
scroll to position [0, 0]
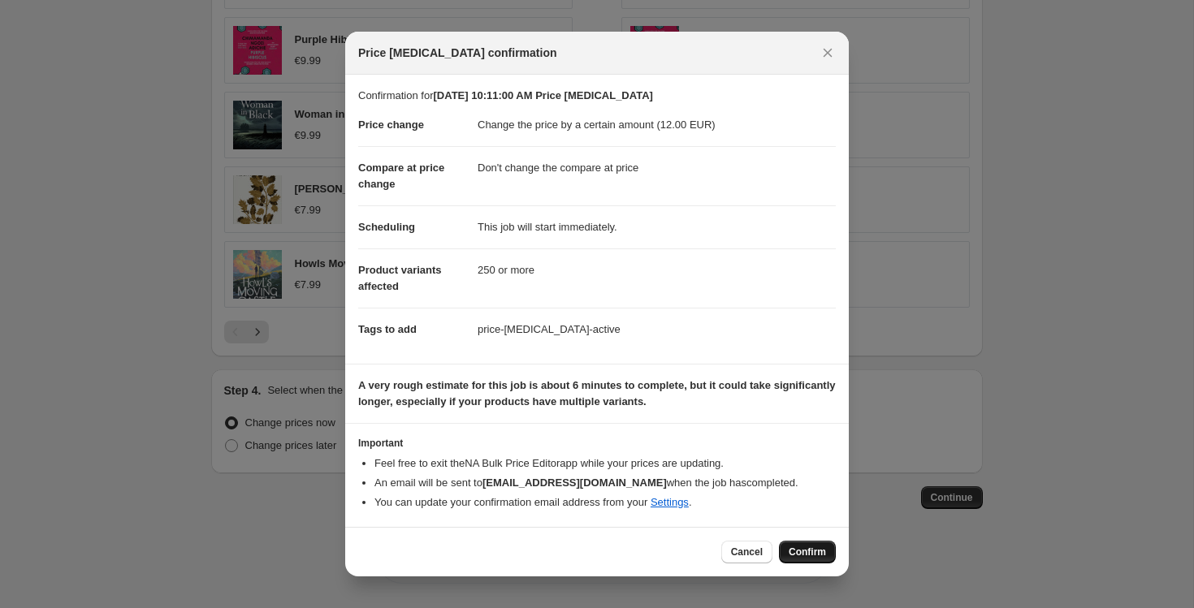
click at [804, 544] on button "Confirm" at bounding box center [807, 552] width 57 height 23
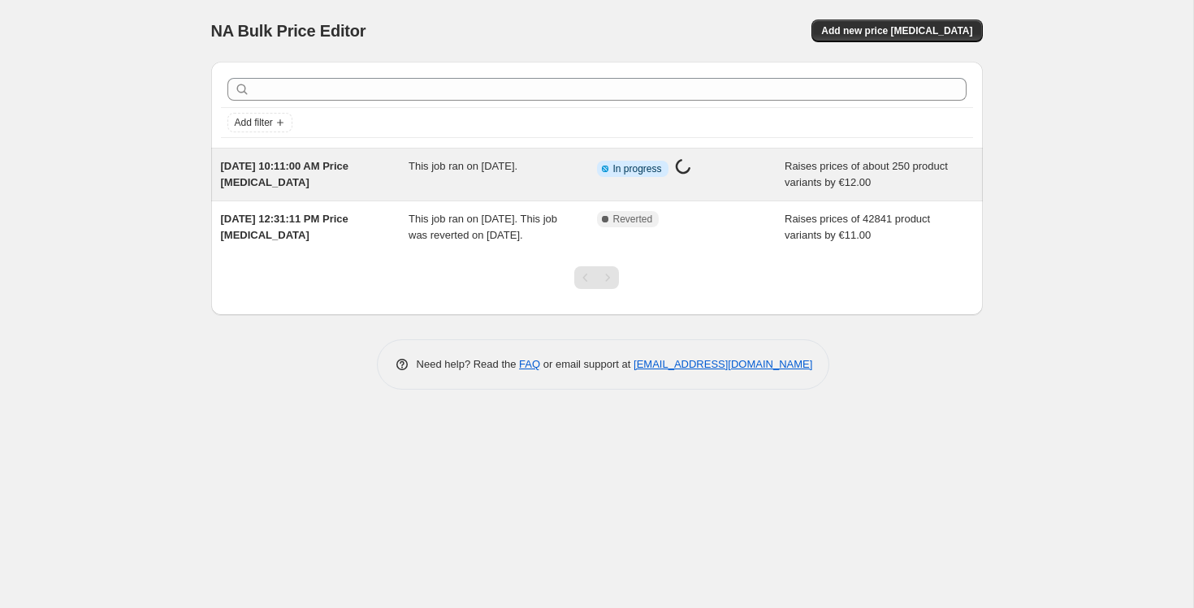
click at [440, 167] on span "This job ran on [DATE]." at bounding box center [462, 166] width 109 height 12
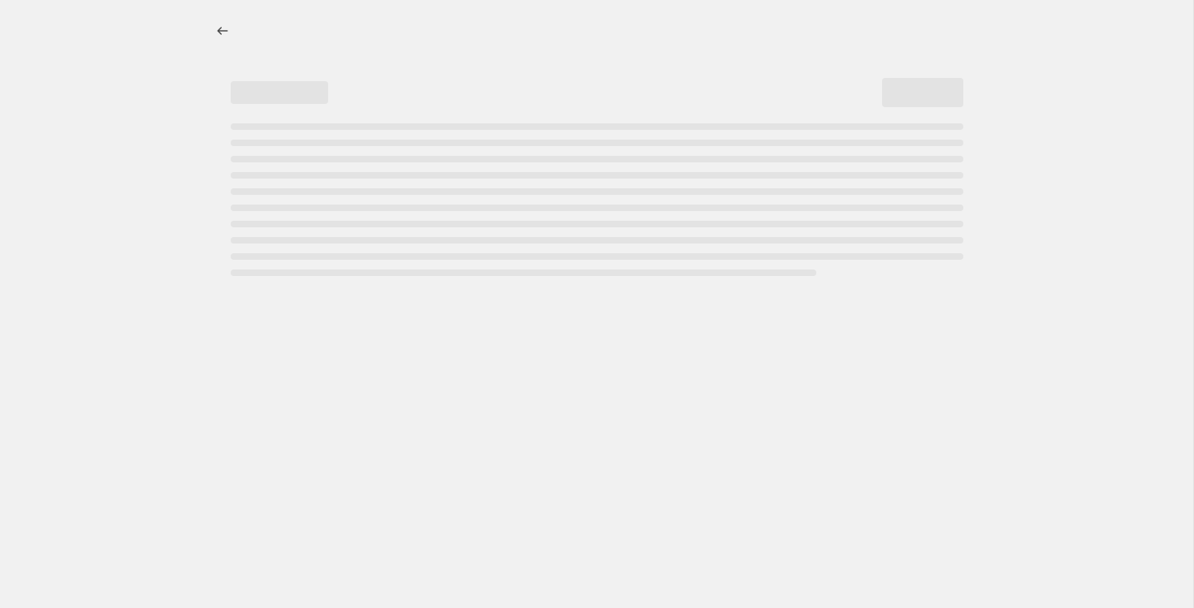
select select "by"
select select "no_change"
select select "tag"
select select "not_equal"
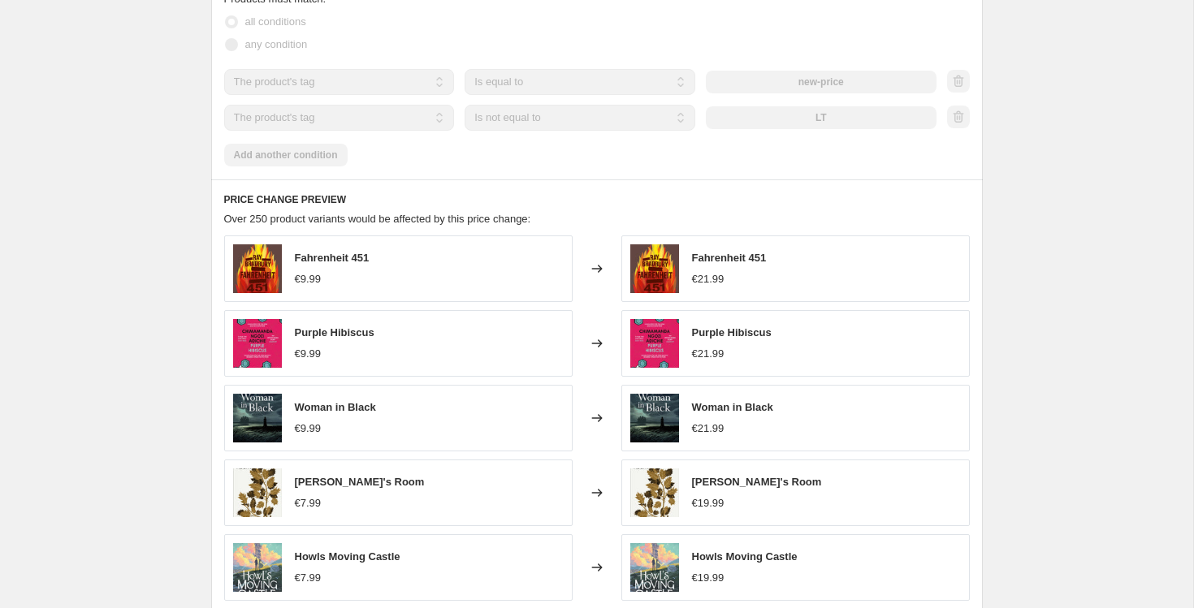
scroll to position [1151, 0]
